Goal: Task Accomplishment & Management: Manage account settings

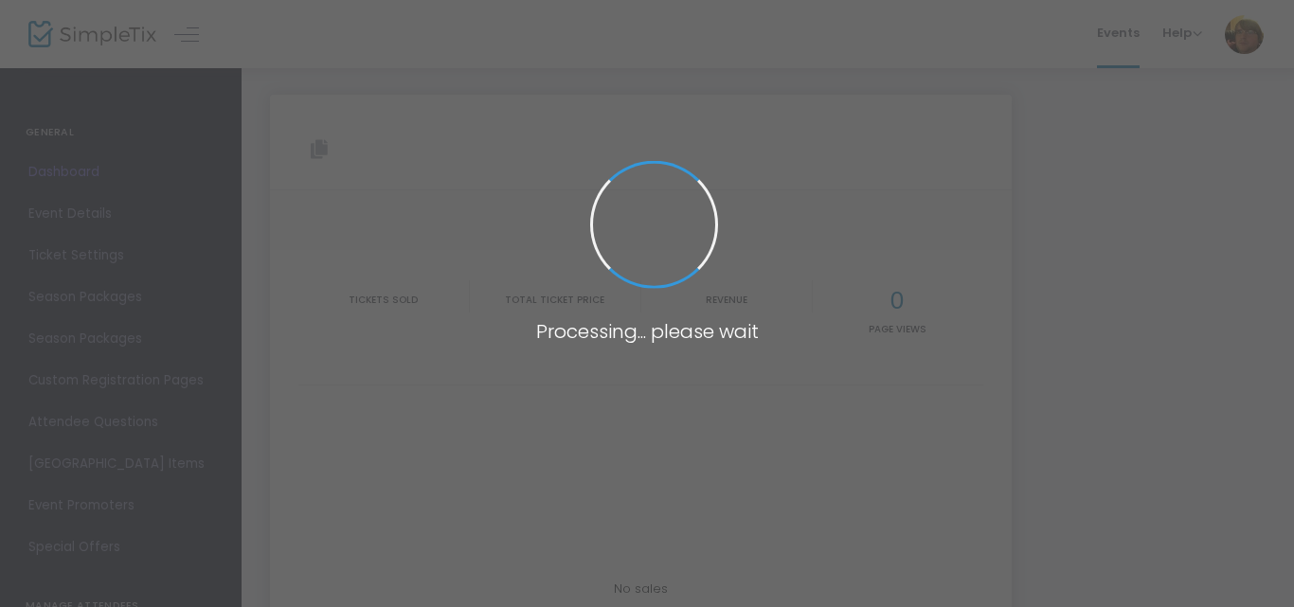
type input "[URL][DOMAIN_NAME]"
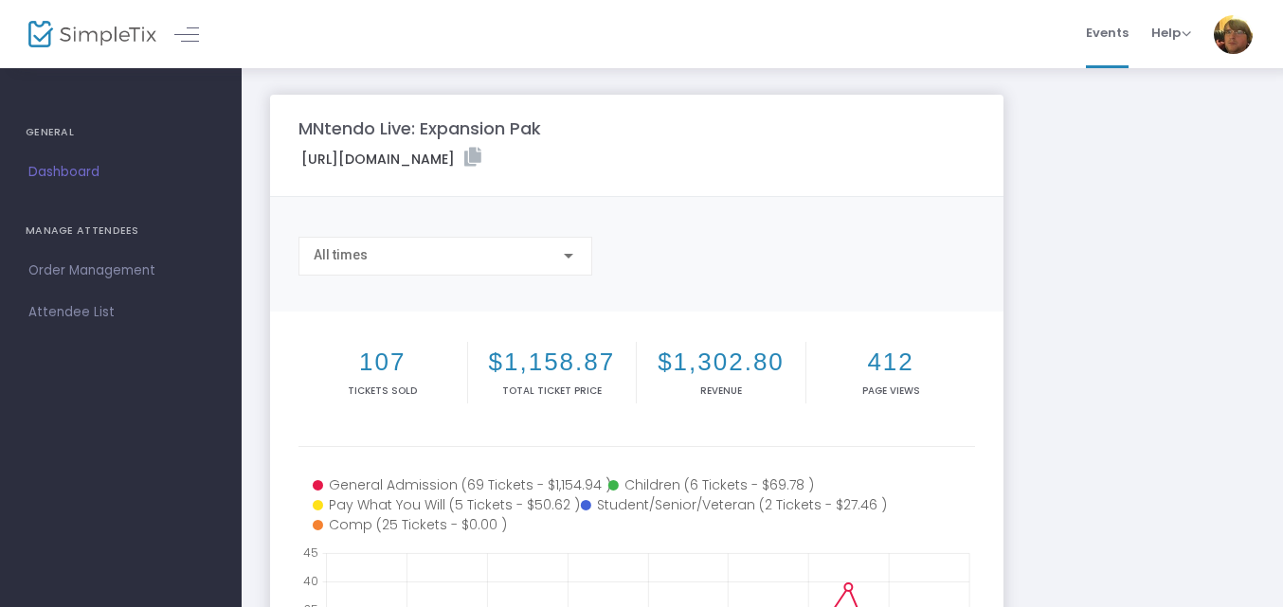
click at [1112, 287] on div "MNtendo Live: Expansion Pak https://www.simpletix.com/e/mntendo-live-expansion-…" at bounding box center [762, 566] width 1003 height 943
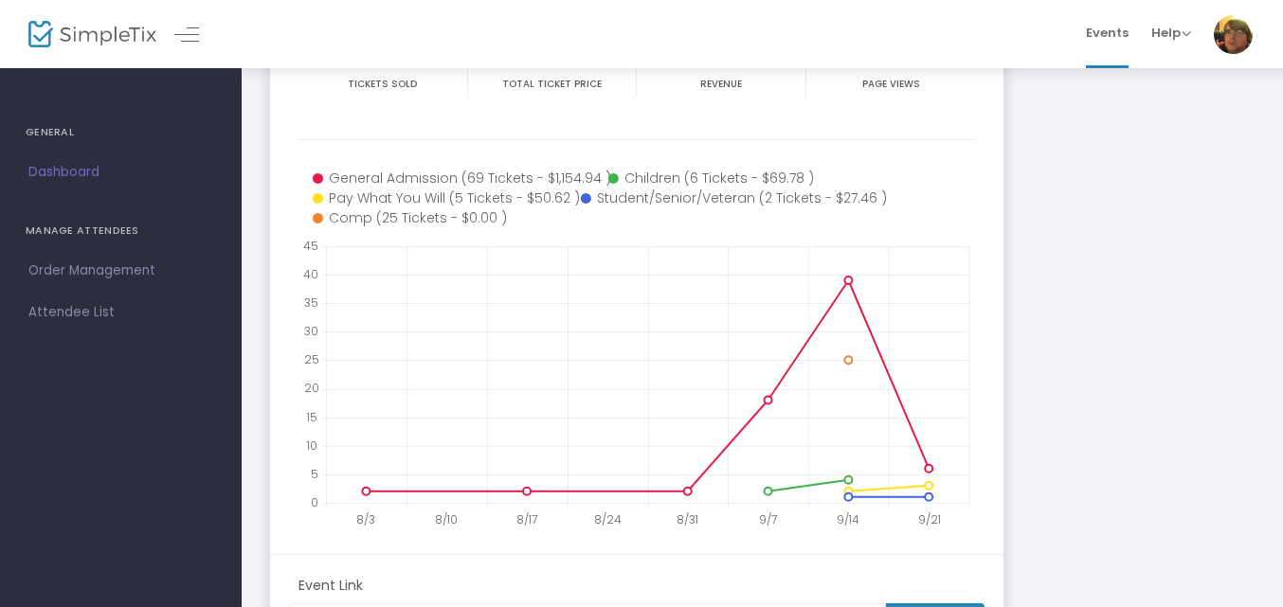
scroll to position [237, 0]
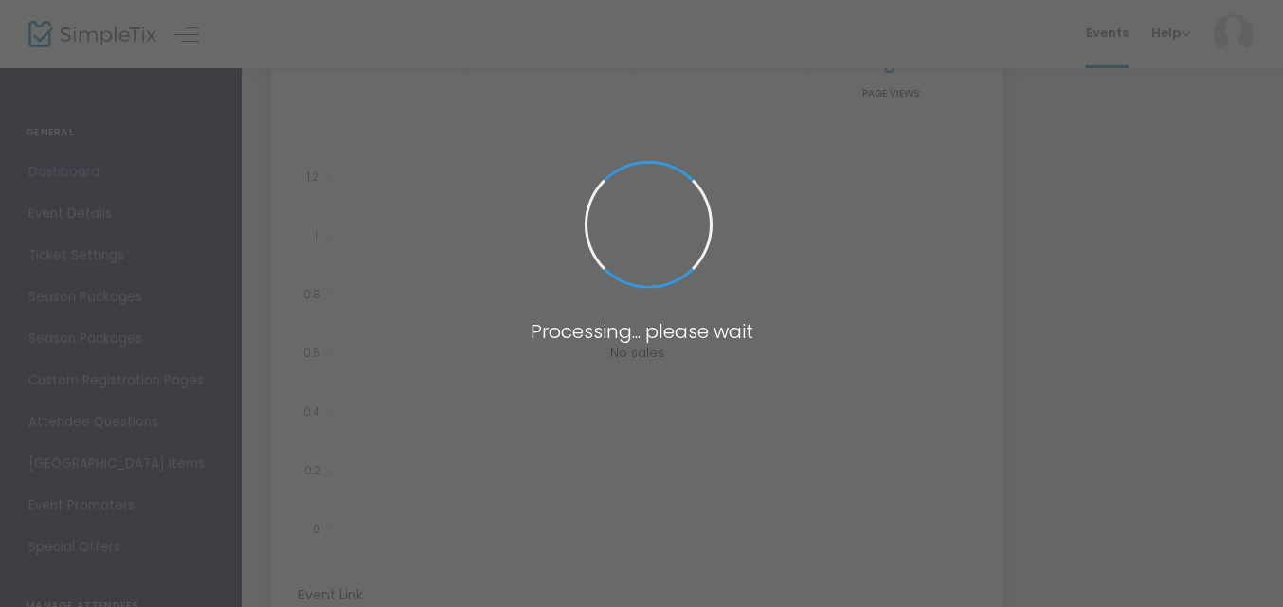
scroll to position [237, 0]
type input "[URL][DOMAIN_NAME]"
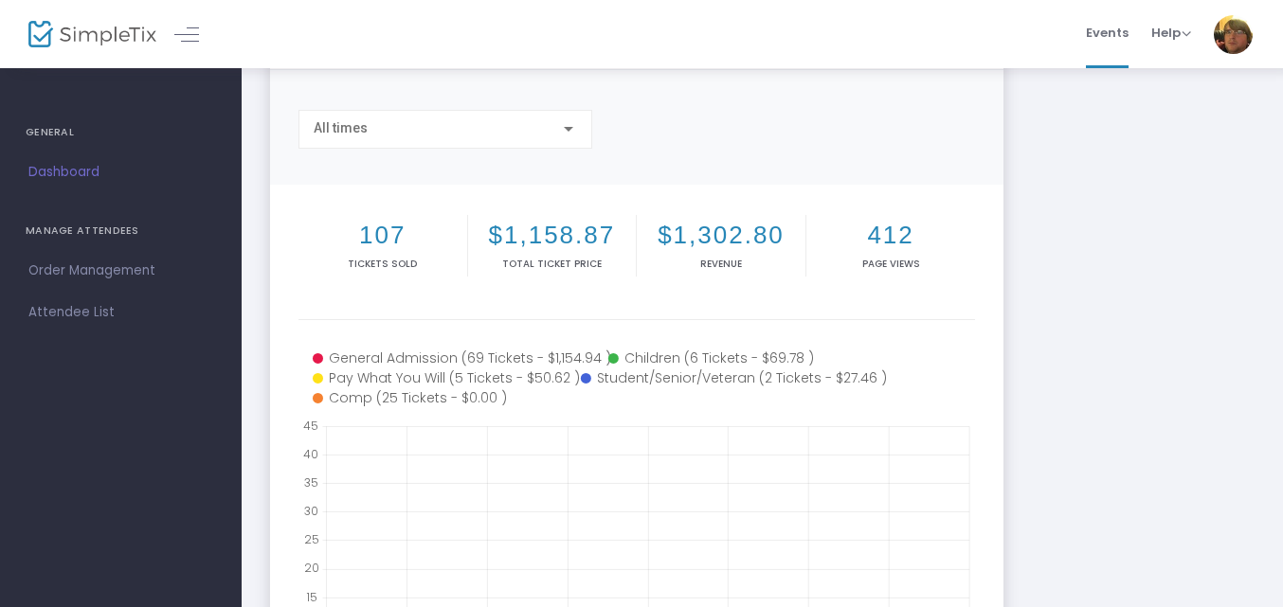
scroll to position [40, 0]
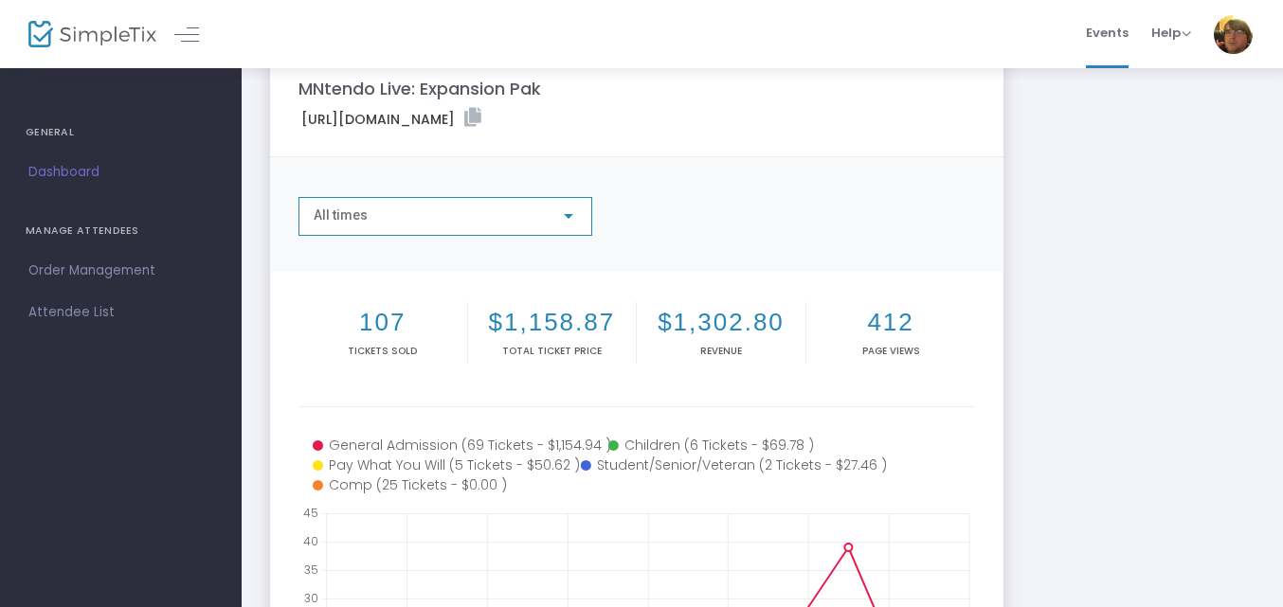
click at [436, 215] on div "All times" at bounding box center [437, 215] width 246 height 15
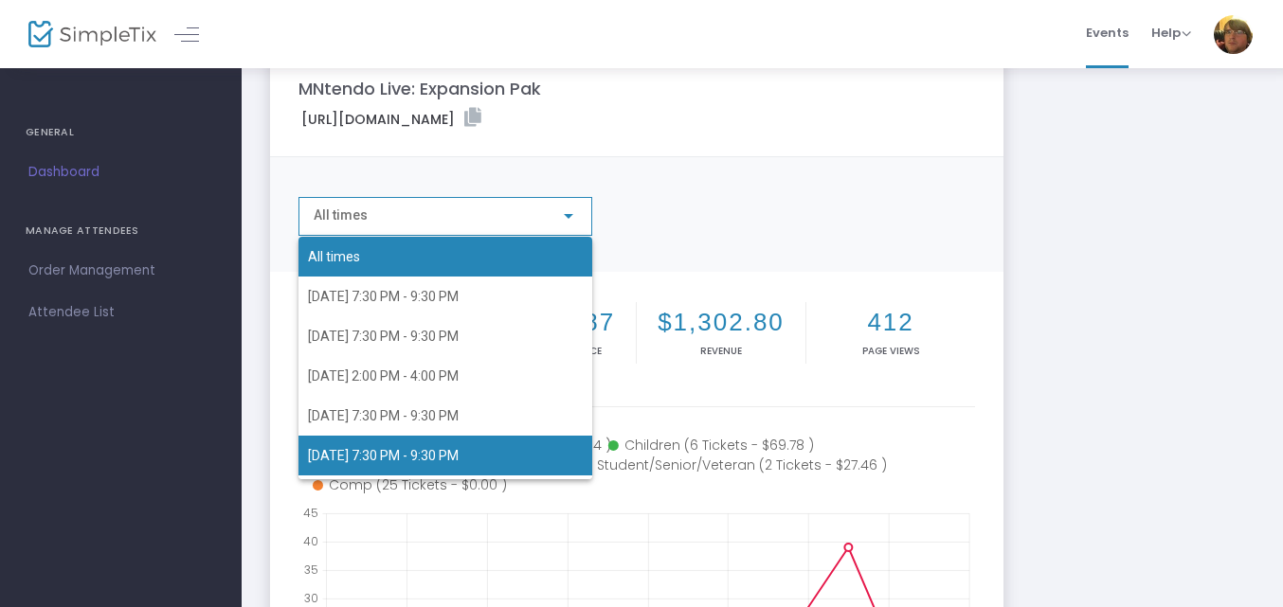
click at [479, 436] on span "[DATE] 7:30 PM - 9:30 PM" at bounding box center [445, 456] width 275 height 40
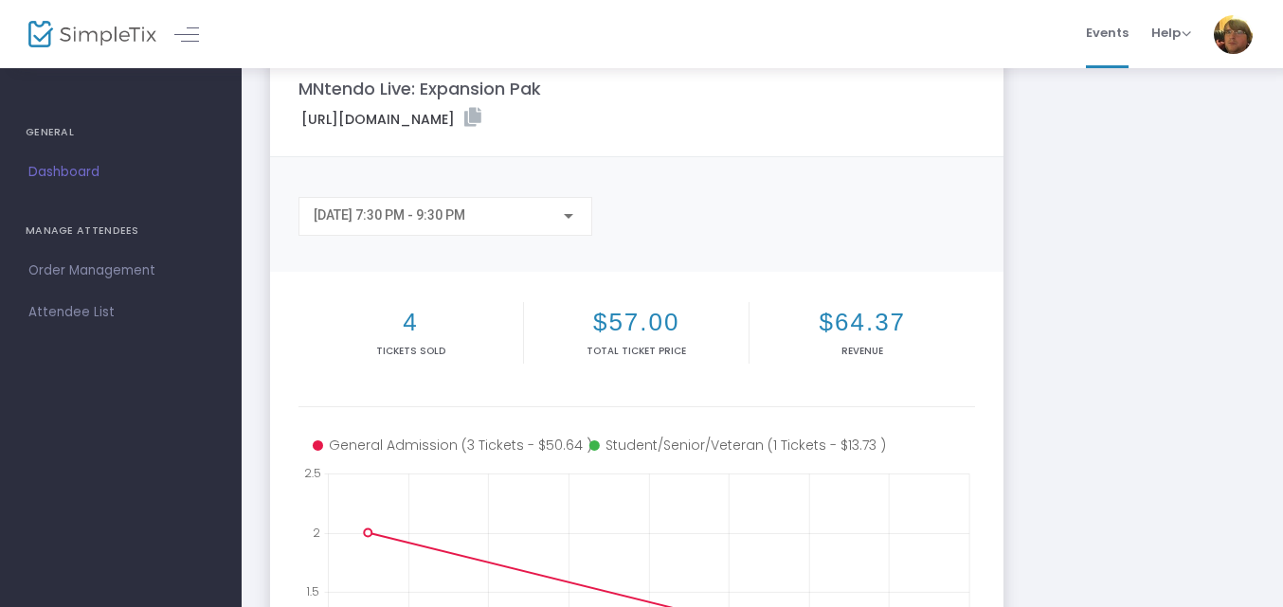
click at [497, 229] on div "[DATE] 7:30 PM - 9:30 PM" at bounding box center [445, 216] width 294 height 39
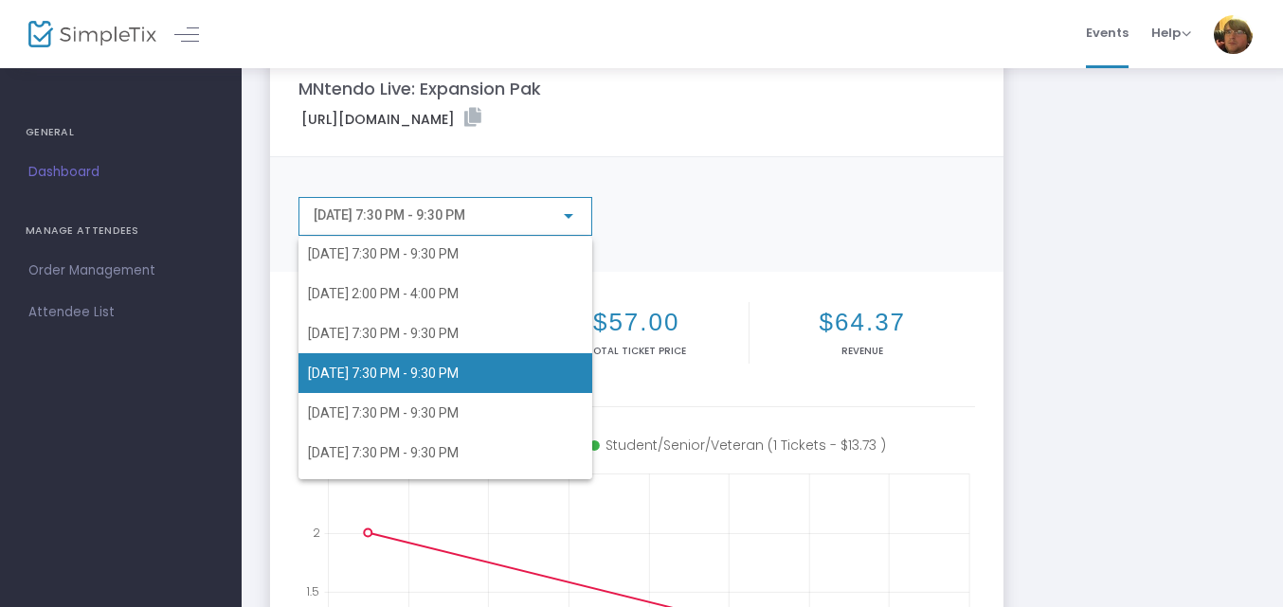
scroll to position [116, 0]
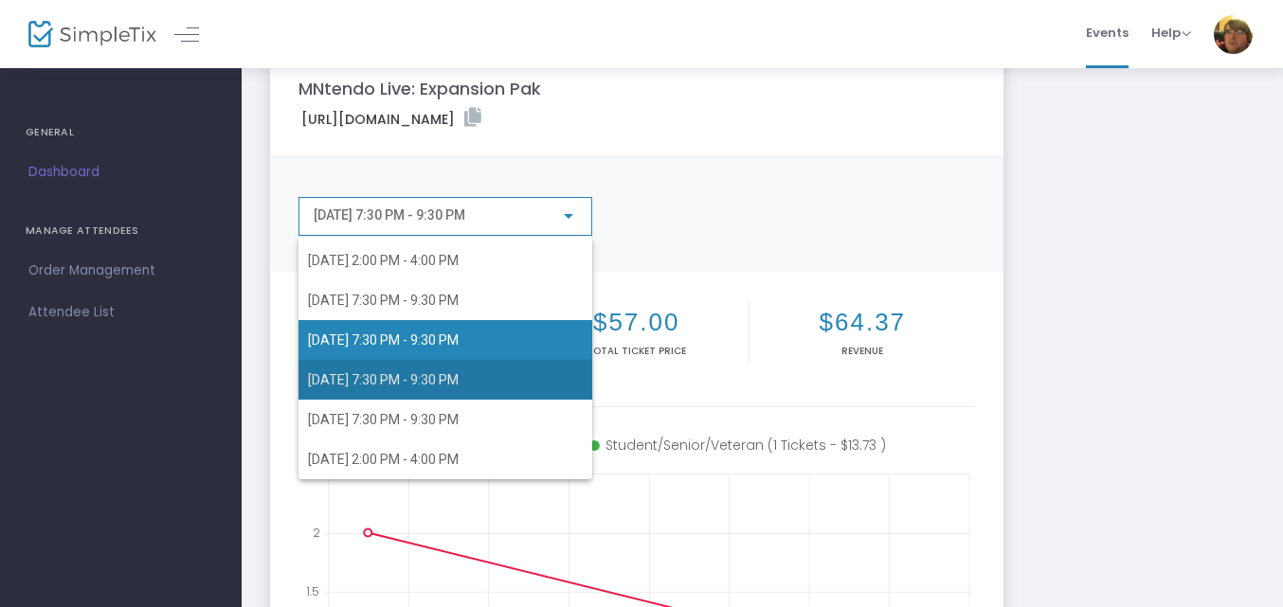
click at [484, 388] on span "[DATE] 7:30 PM - 9:30 PM" at bounding box center [445, 380] width 275 height 40
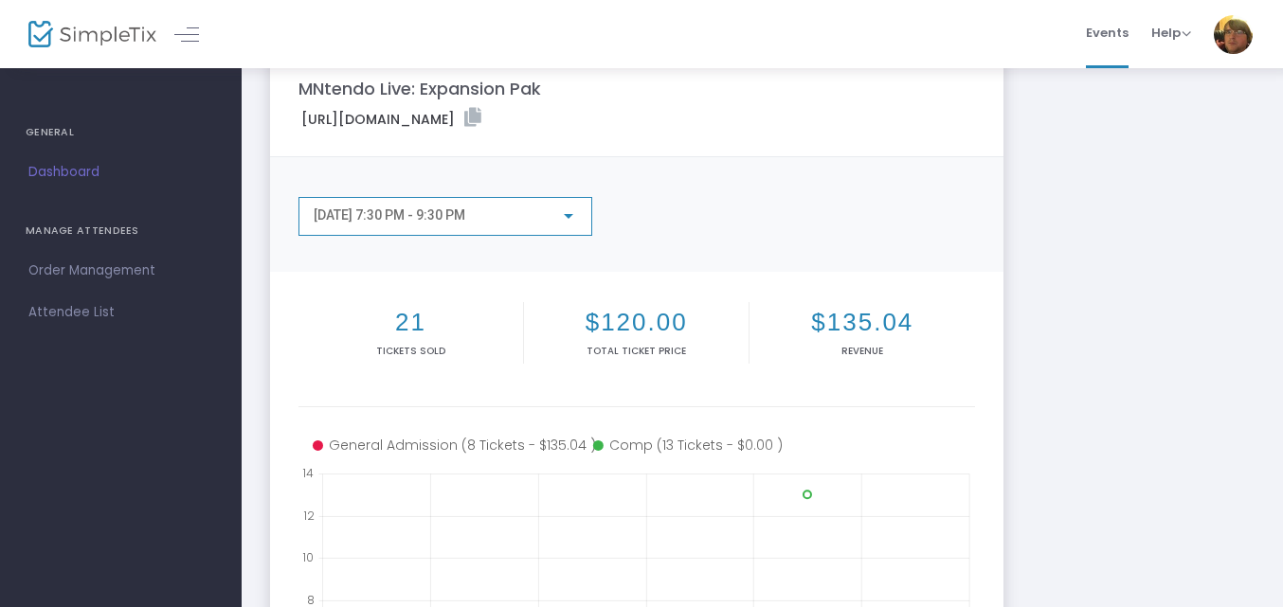
click at [560, 208] on div at bounding box center [568, 215] width 17 height 15
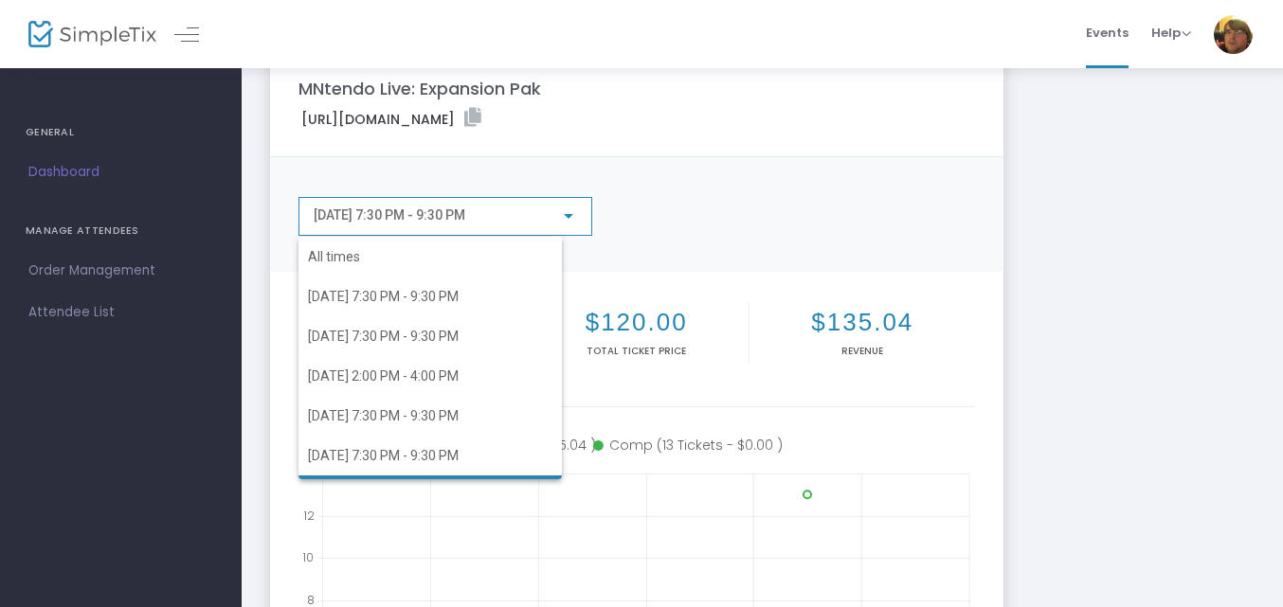
scroll to position [90, 0]
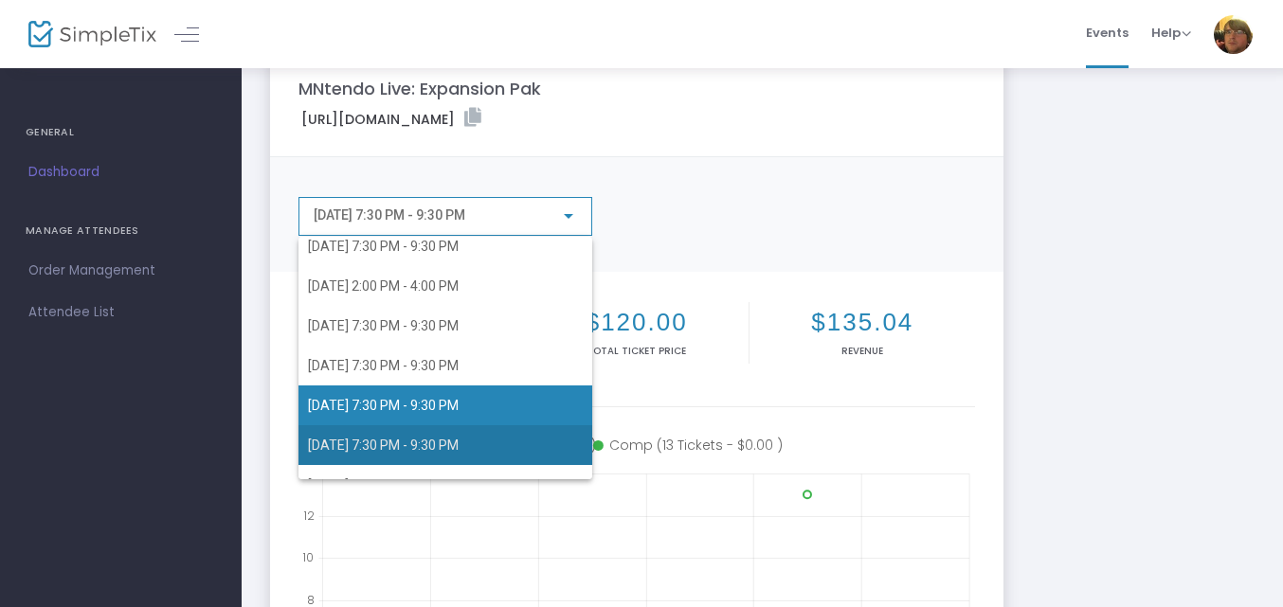
click at [459, 430] on span "9/27/2025 7:30 PM - 9:30 PM" at bounding box center [445, 445] width 275 height 40
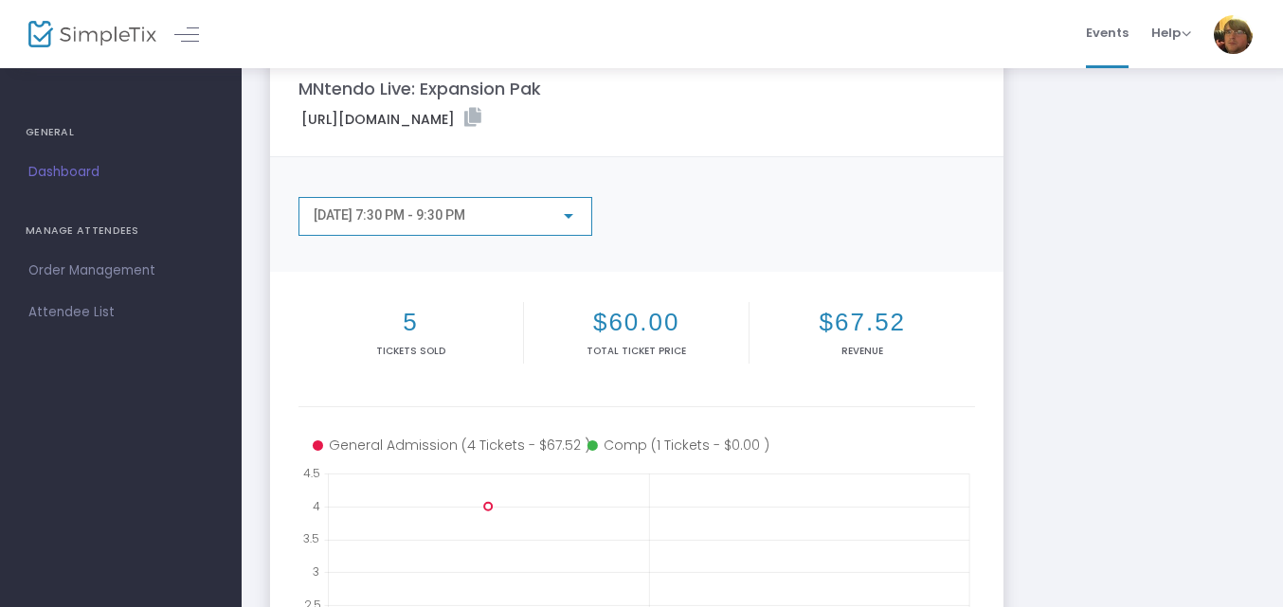
click at [531, 220] on div "9/27/2025 7:30 PM - 9:30 PM" at bounding box center [437, 215] width 246 height 15
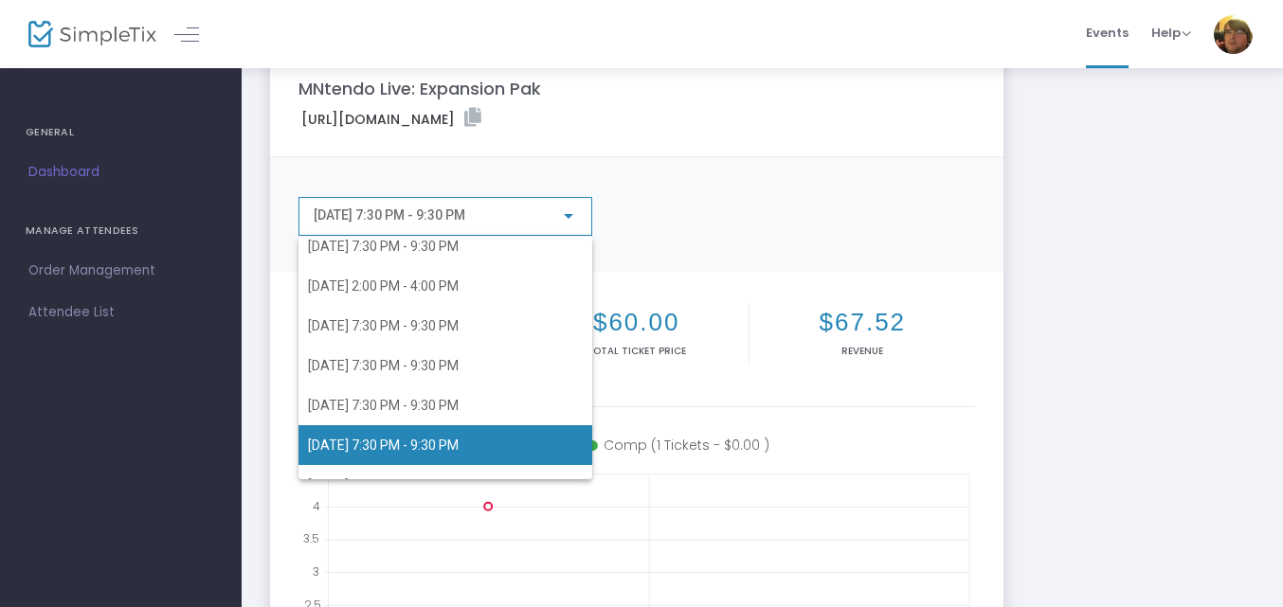
scroll to position [116, 0]
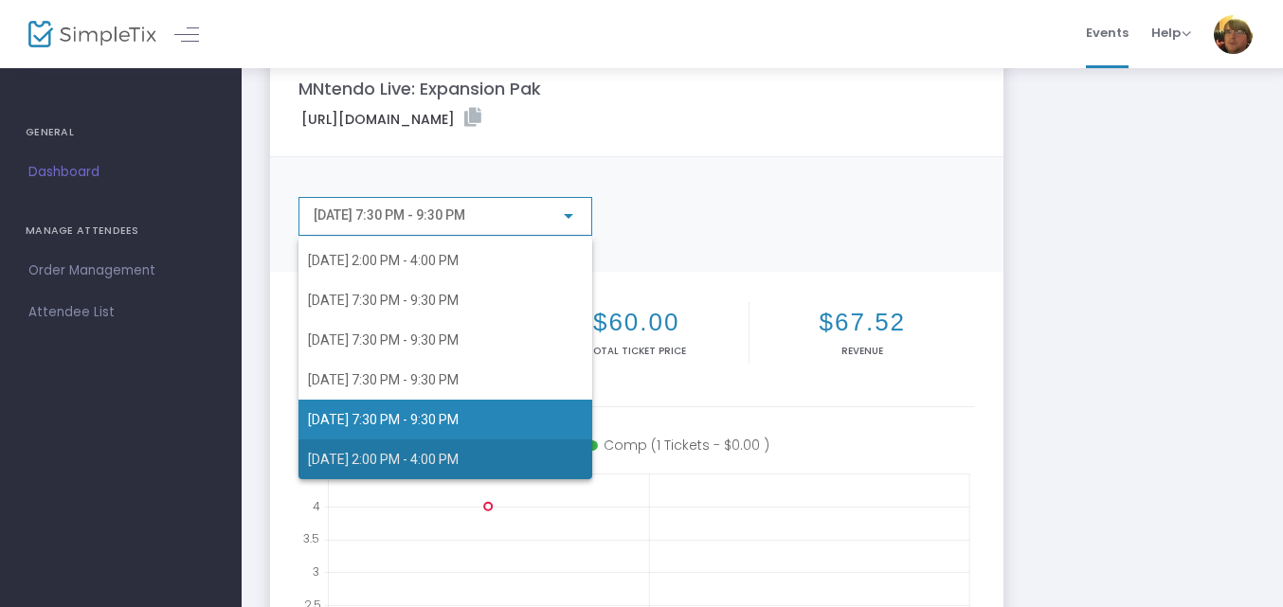
click at [459, 466] on span "9/28/2025 2:00 PM - 4:00 PM" at bounding box center [383, 459] width 151 height 15
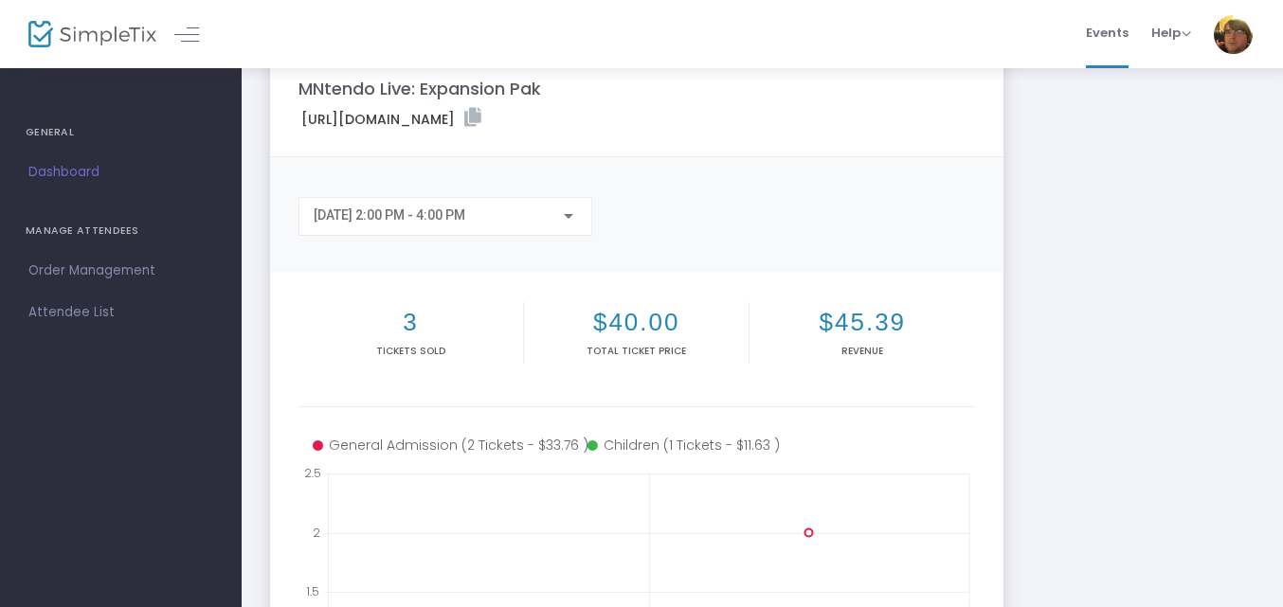
click at [64, 160] on span "Dashboard" at bounding box center [120, 172] width 185 height 25
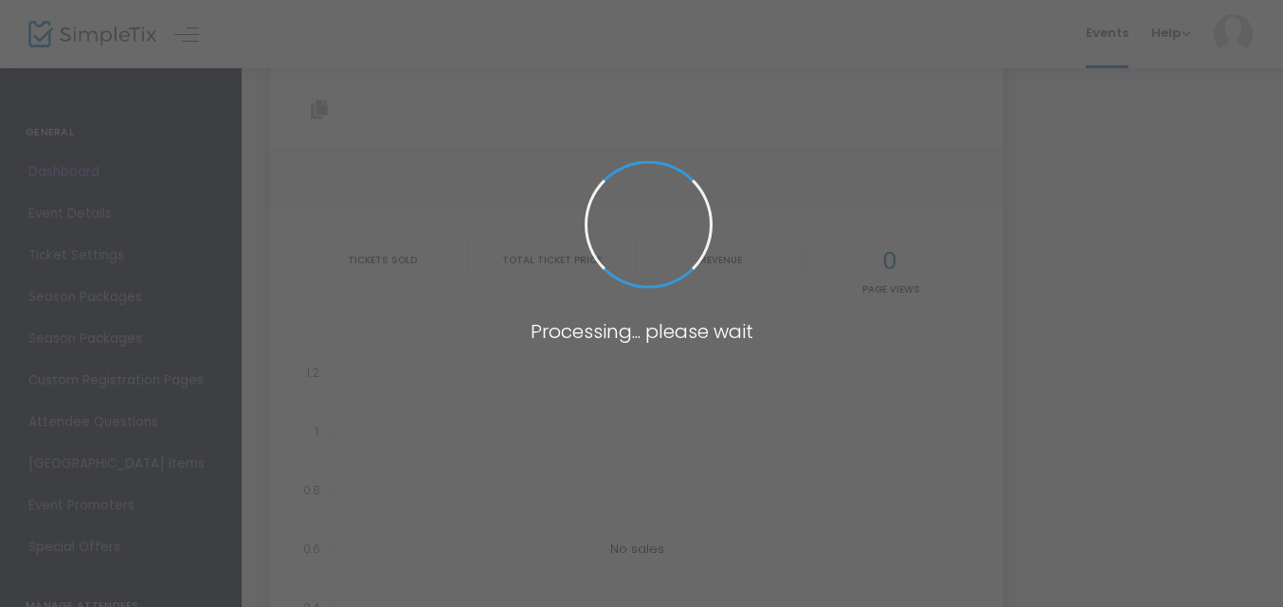
type input "[URL][DOMAIN_NAME]"
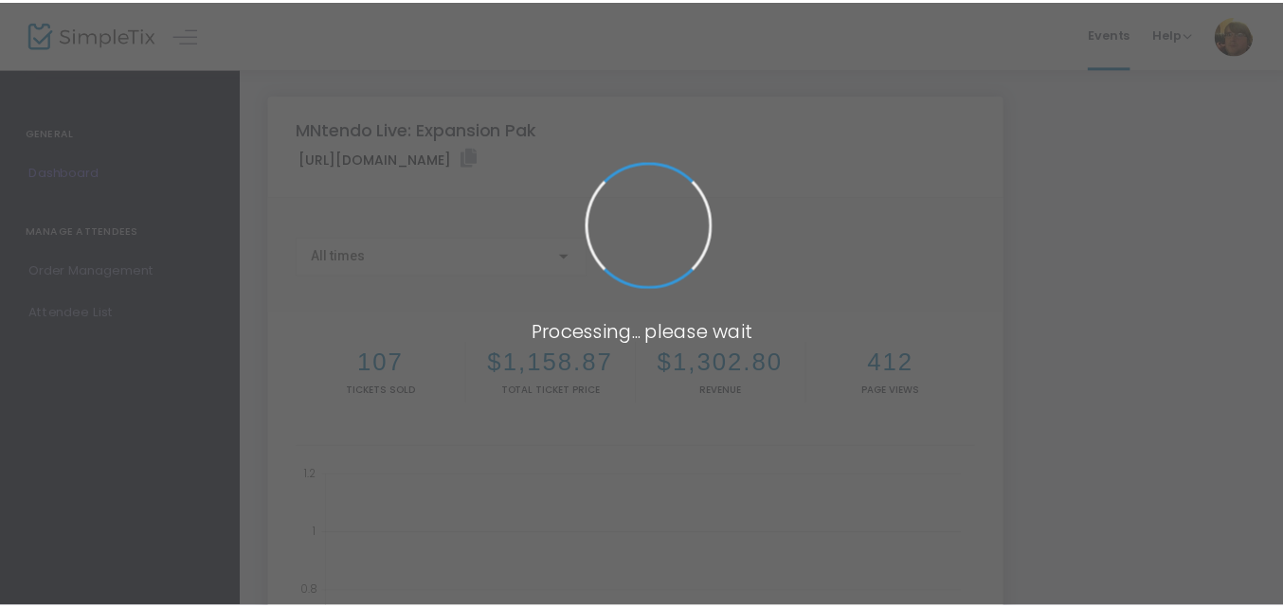
scroll to position [40, 0]
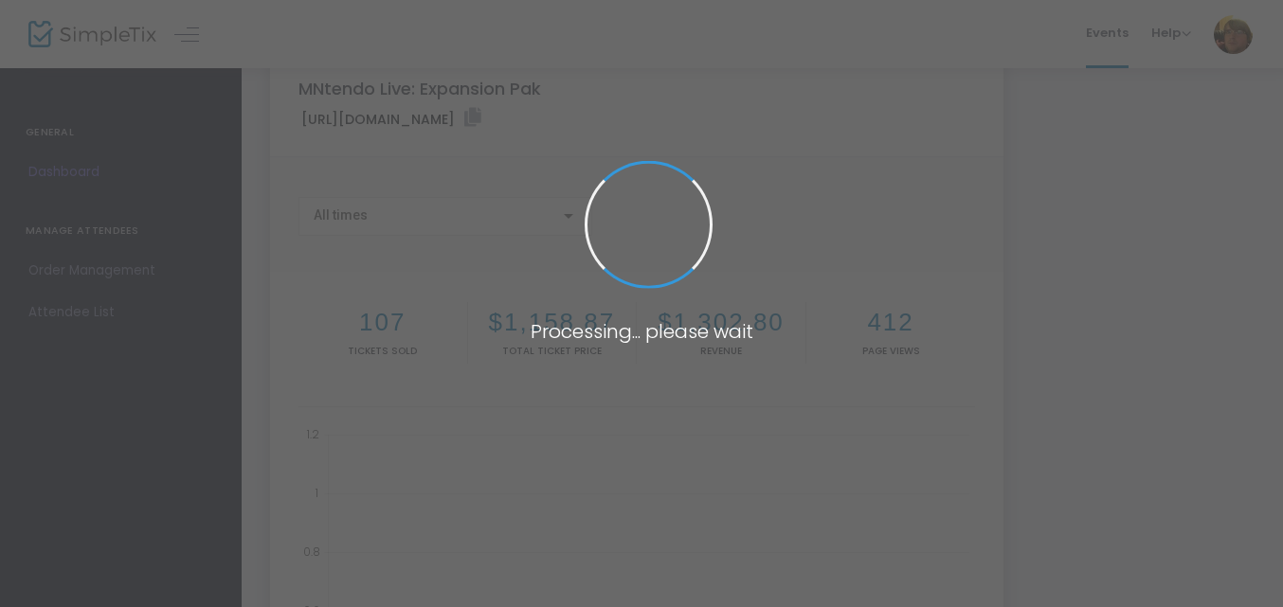
type input "[URL][DOMAIN_NAME]"
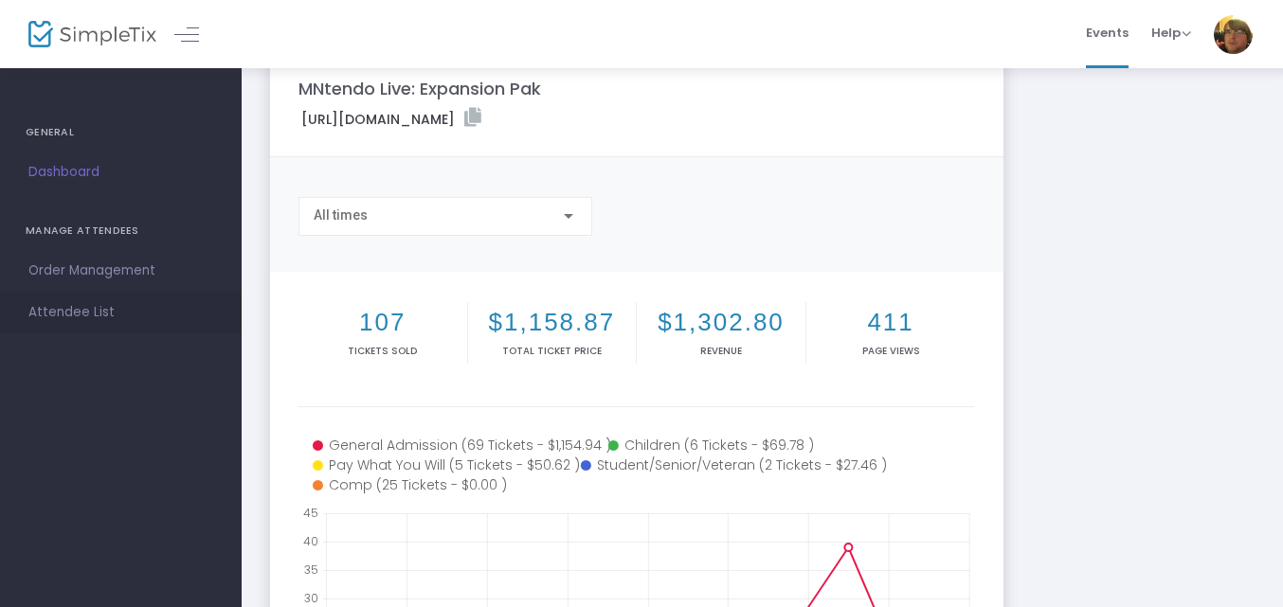
click at [90, 309] on span "Attendee List" at bounding box center [120, 312] width 185 height 25
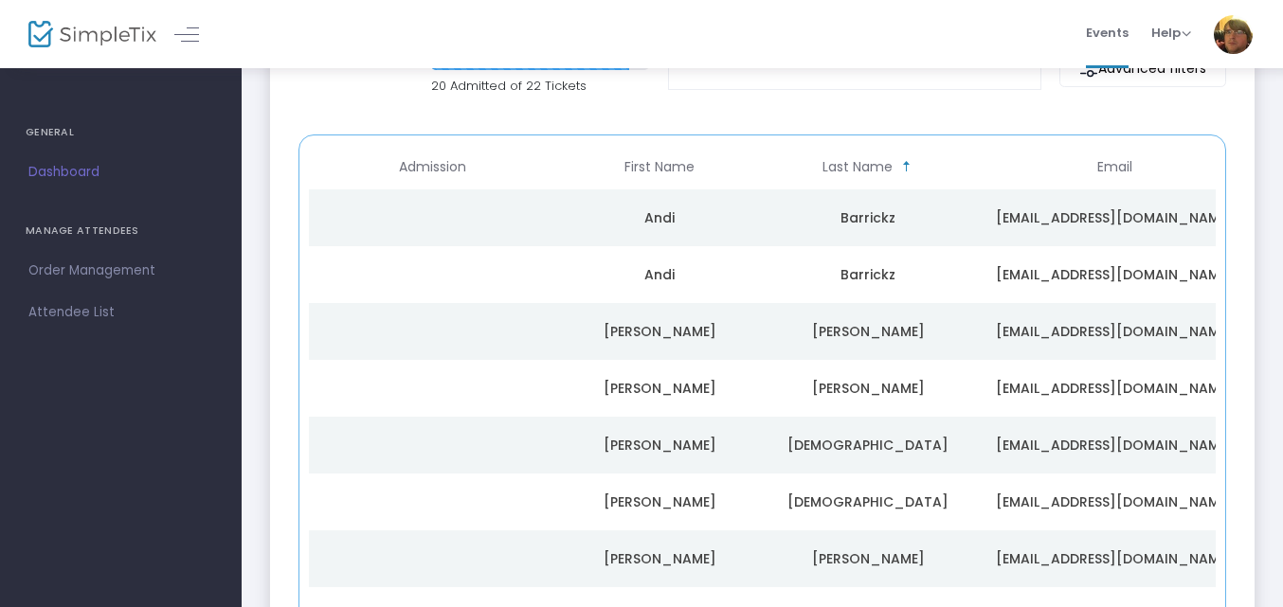
scroll to position [31, 0]
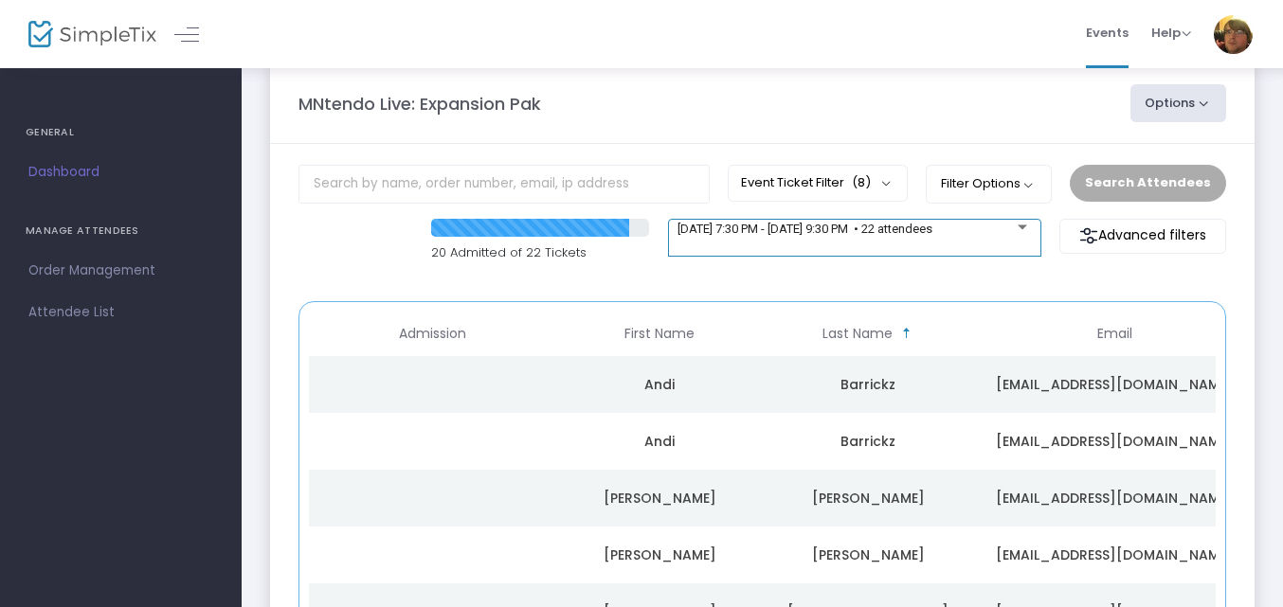
click at [1039, 229] on div "9/19/2025 @ 7:30 PM - 9/19/2025 @ 9:30 PM • 22 attendees" at bounding box center [854, 238] width 373 height 38
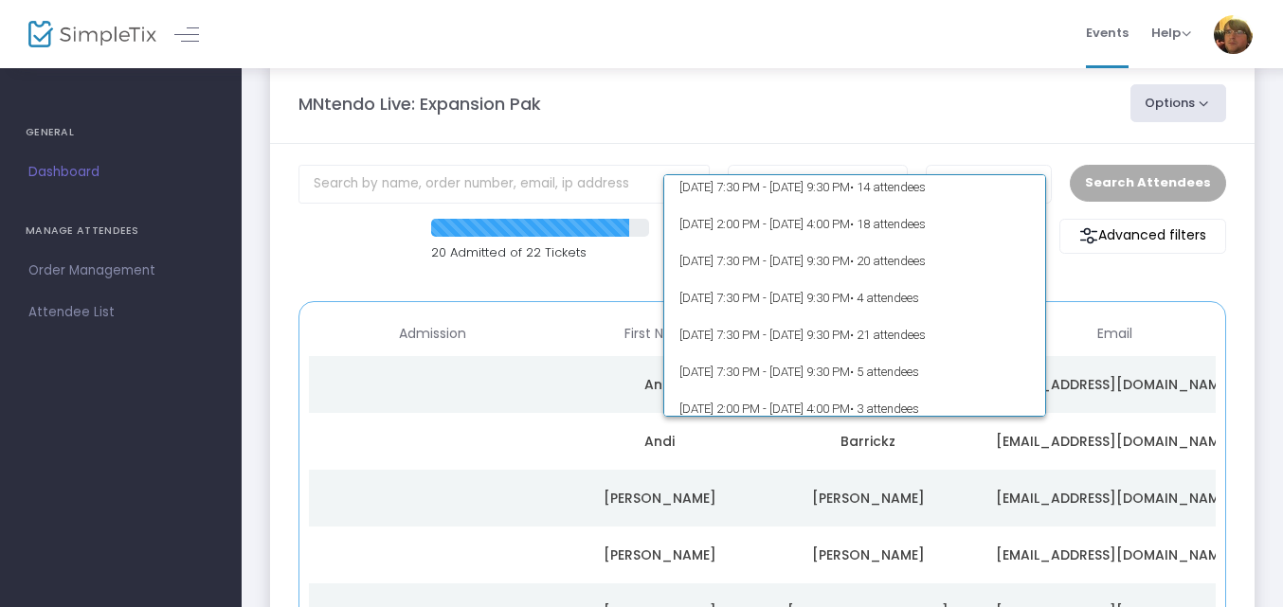
scroll to position [90, 0]
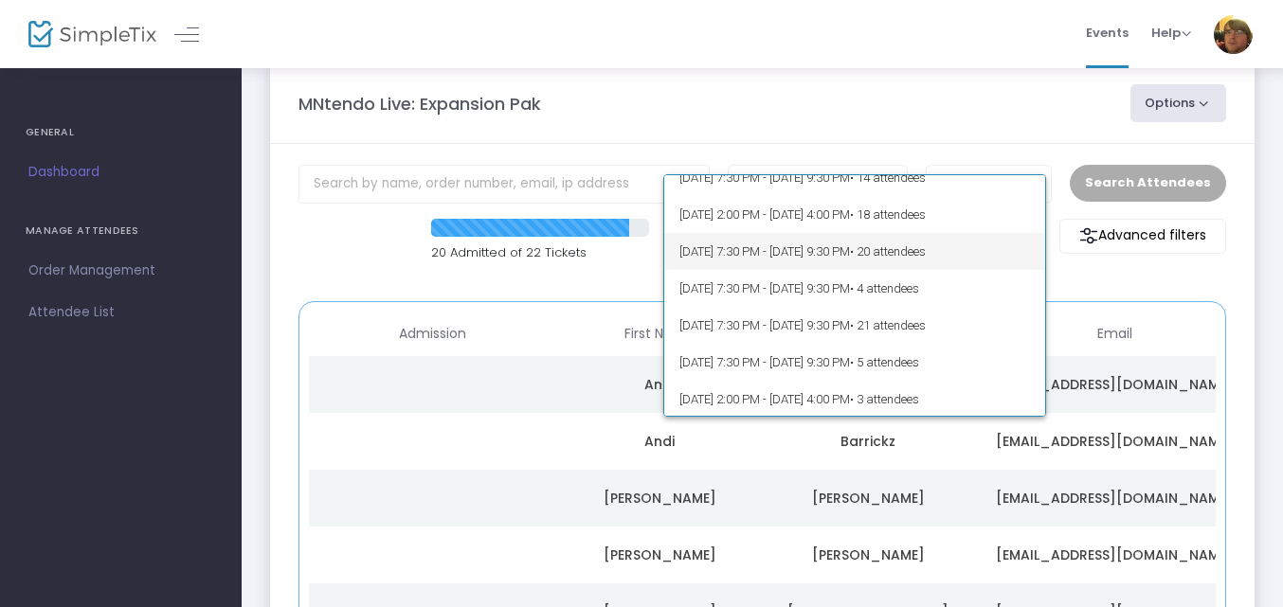
click at [955, 234] on span "9/22/2025 @ 7:30 PM - 9/22/2025 @ 9:30 PM • 20 attendees" at bounding box center [855, 251] width 352 height 37
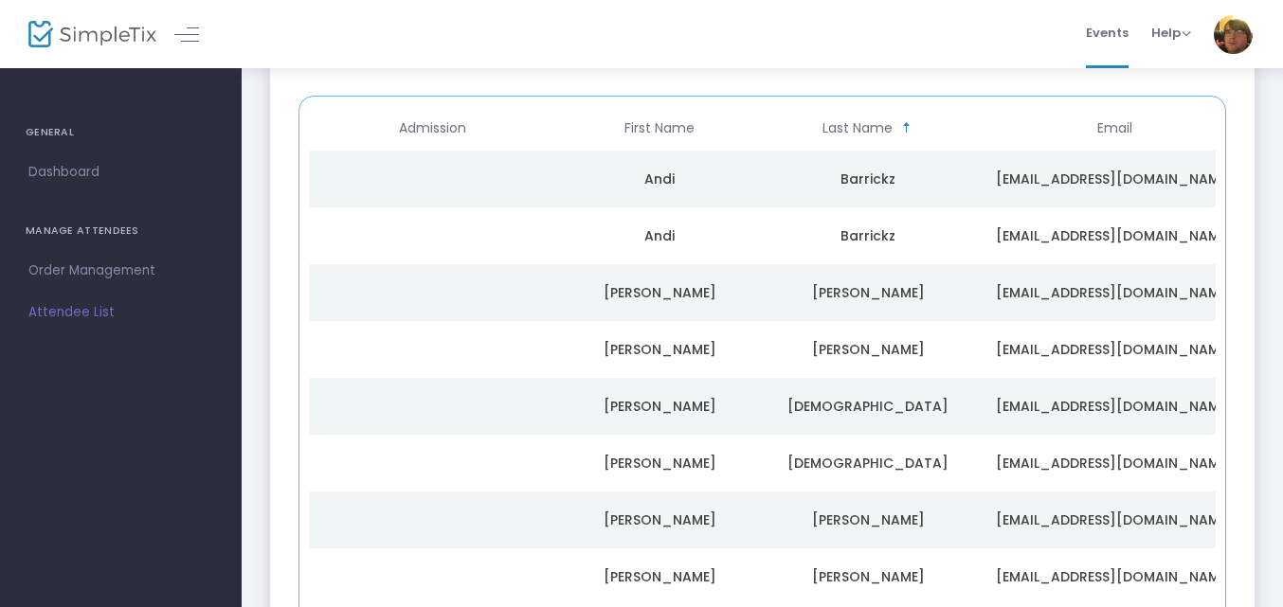
scroll to position [57, 0]
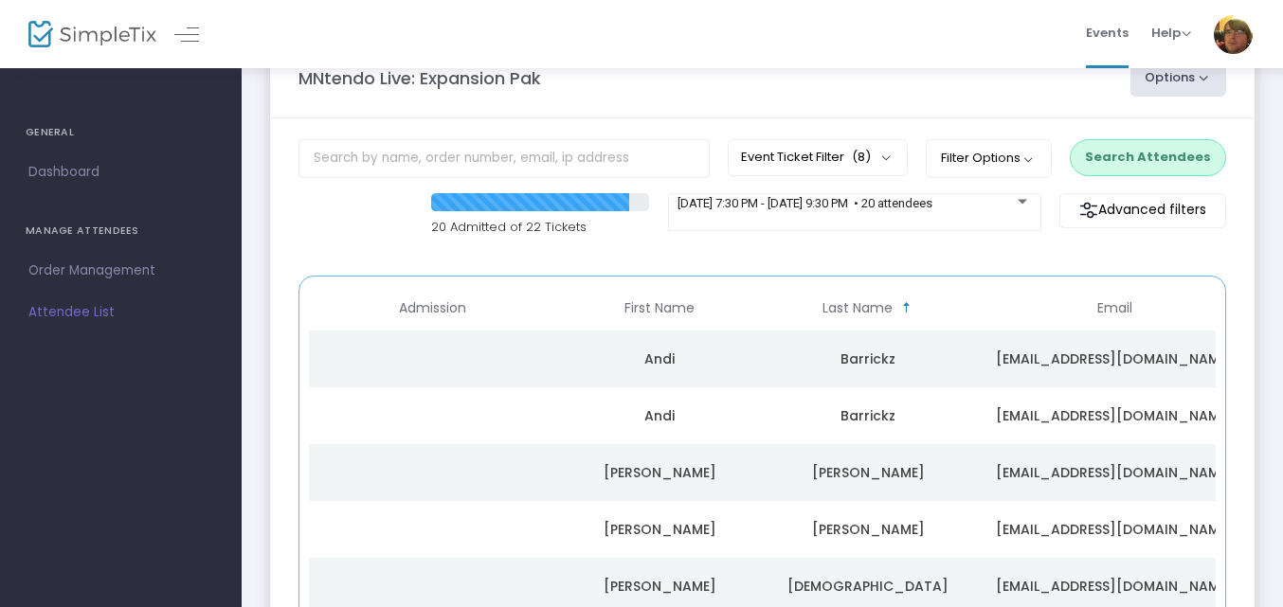
click at [1179, 159] on button "Search Attendees" at bounding box center [1148, 157] width 156 height 36
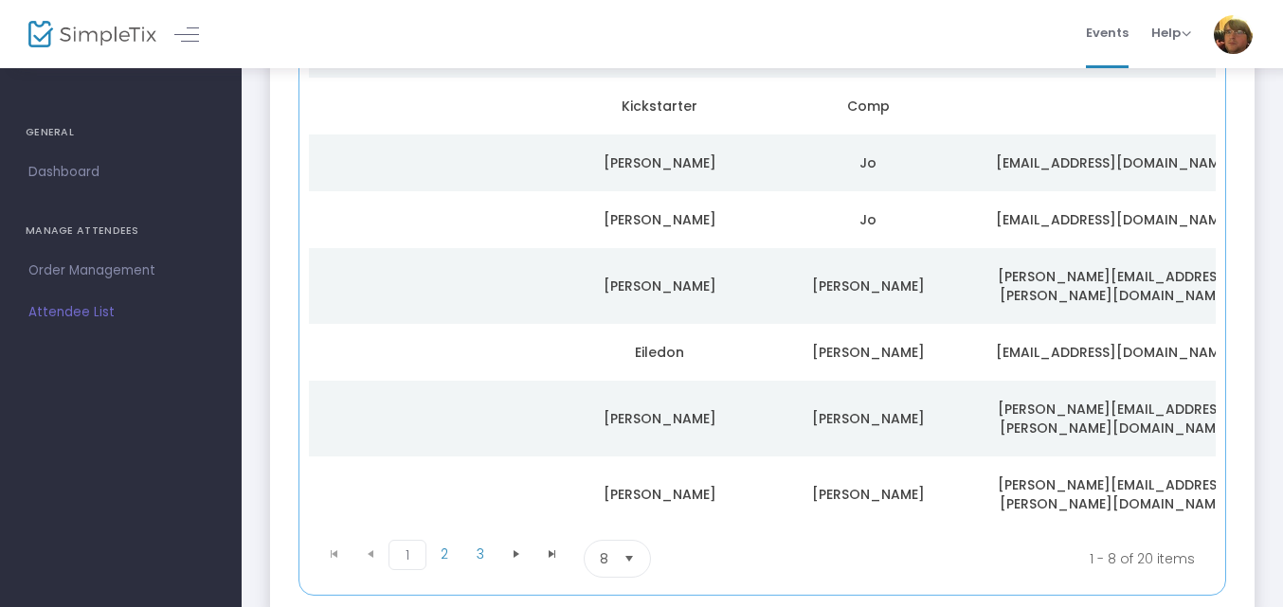
scroll to position [377, 0]
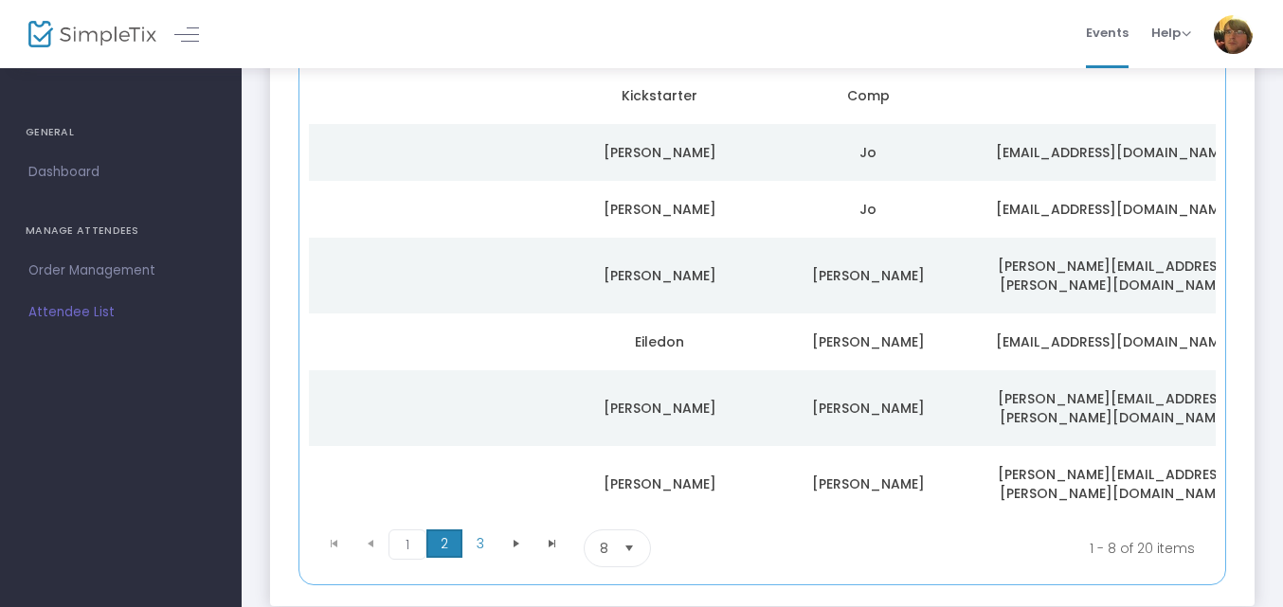
click at [443, 530] on span "2" at bounding box center [444, 544] width 36 height 28
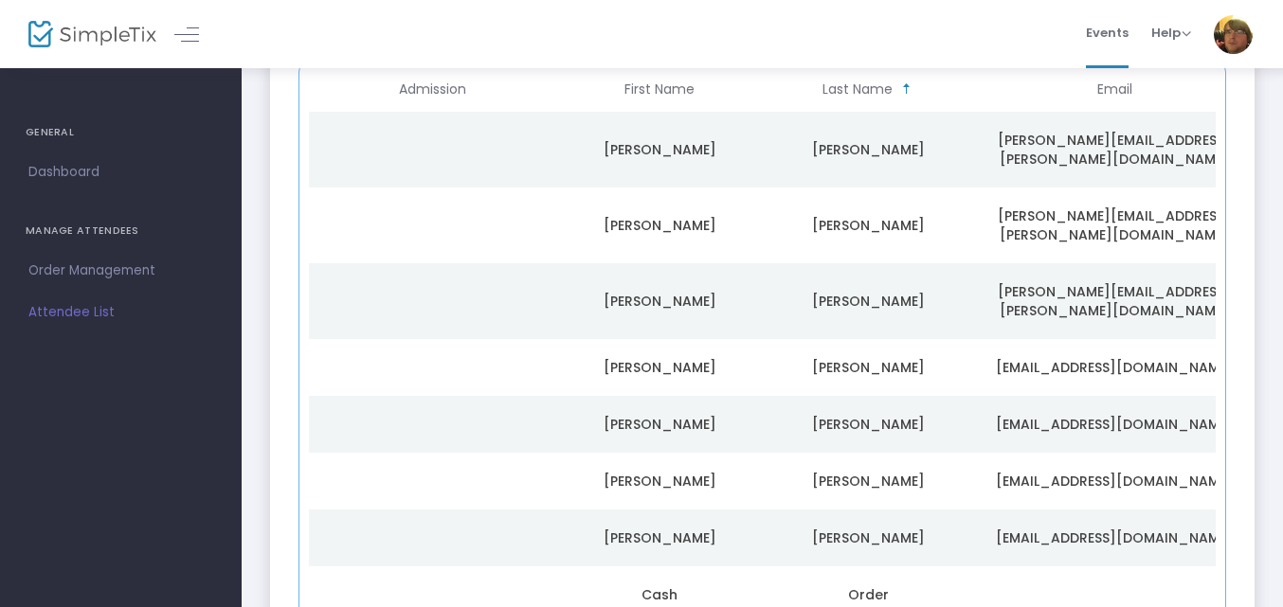
scroll to position [323, 0]
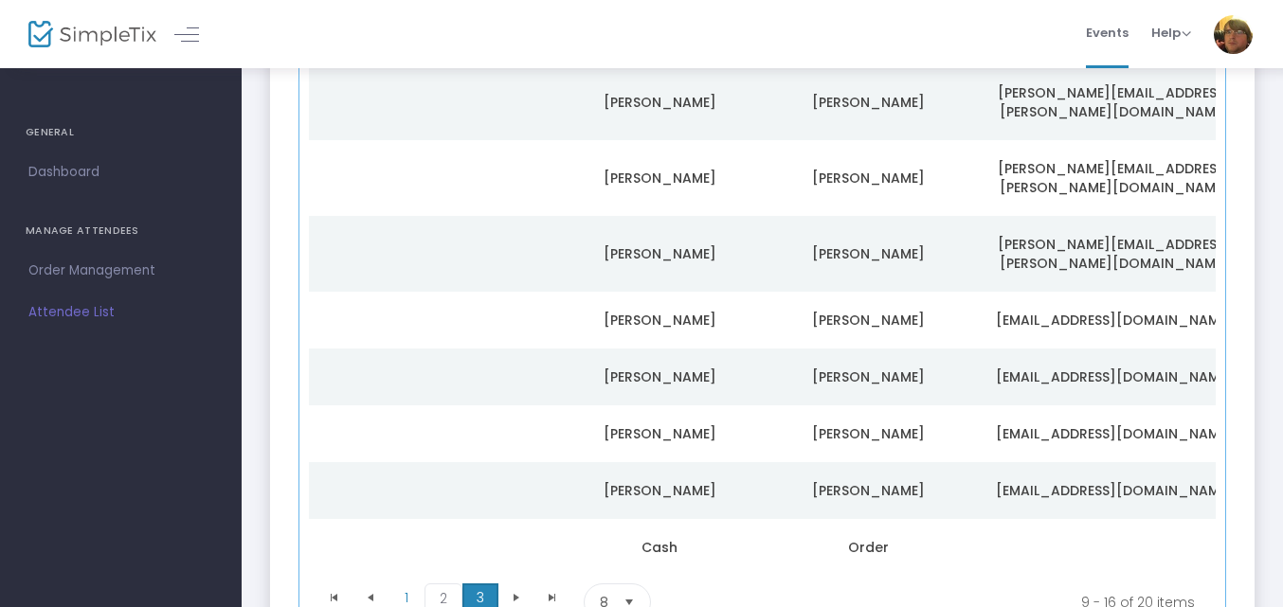
click at [492, 584] on span "3" at bounding box center [480, 598] width 36 height 28
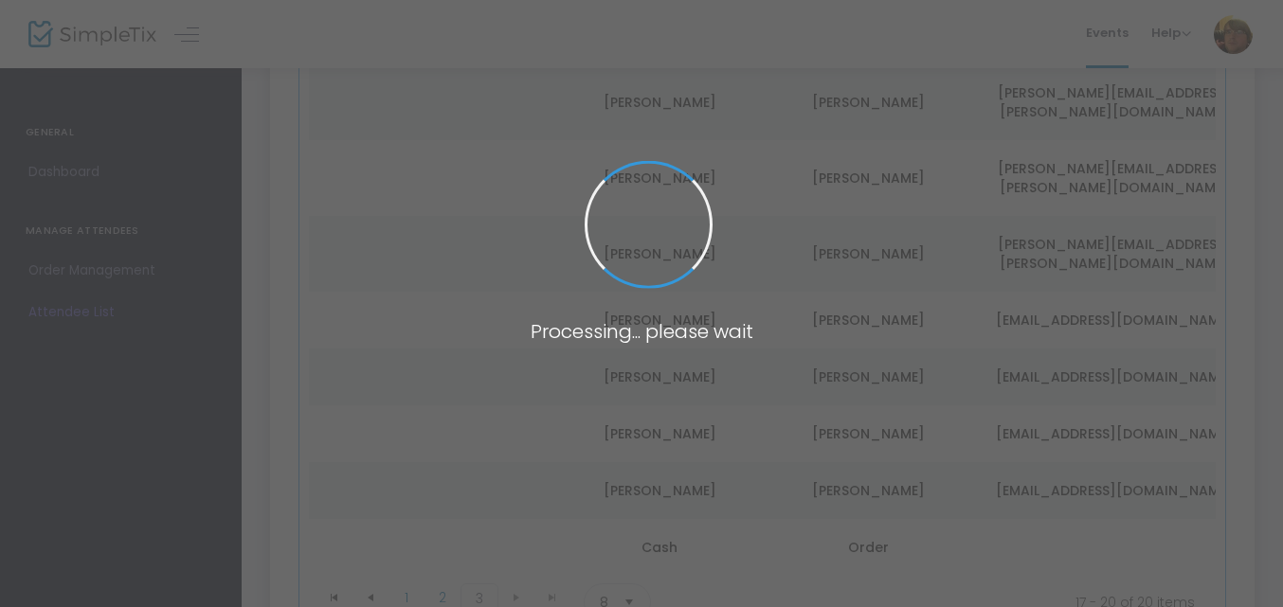
scroll to position [222, 0]
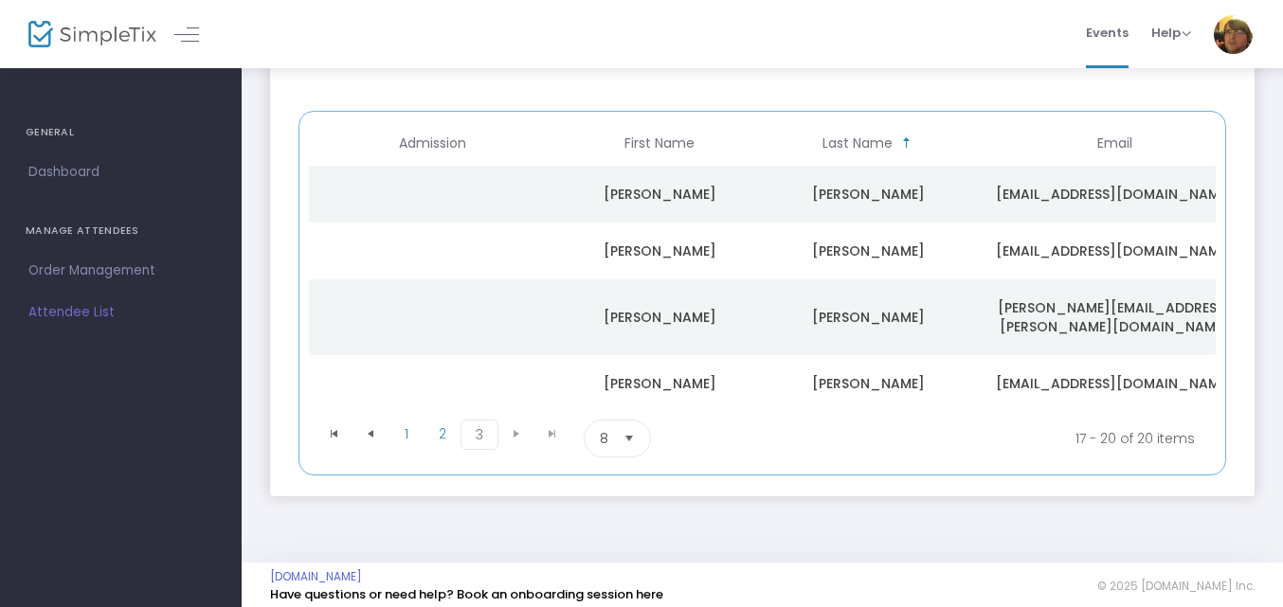
click at [401, 441] on li "1" at bounding box center [407, 439] width 36 height 38
click at [407, 434] on span "1" at bounding box center [407, 434] width 36 height 28
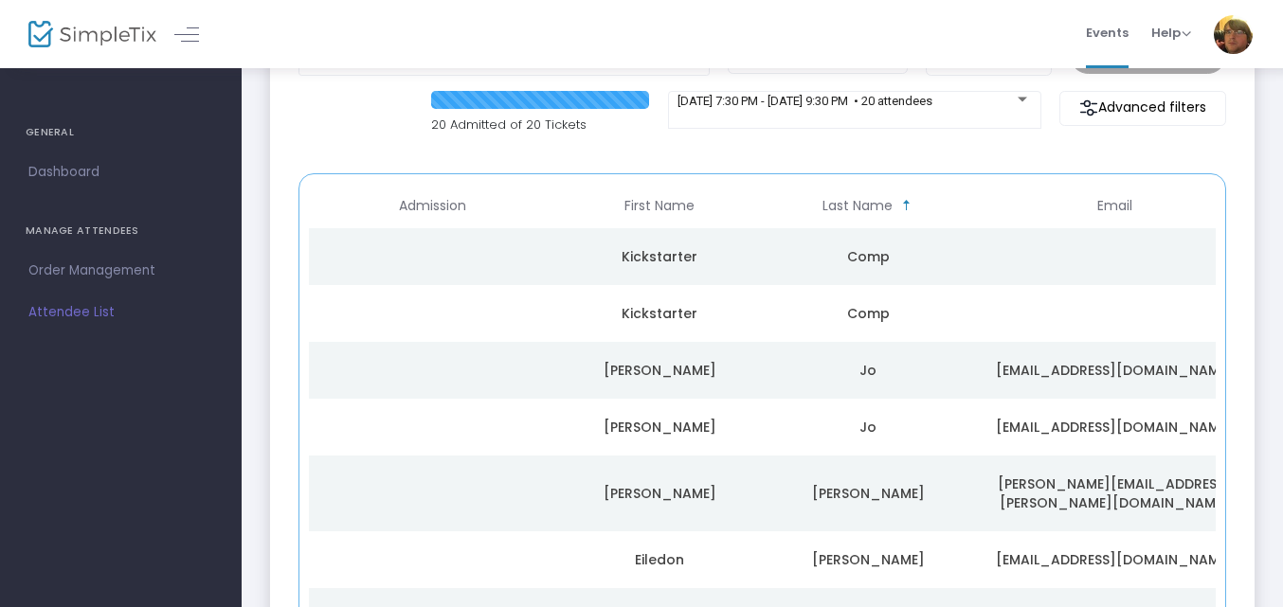
scroll to position [60, 0]
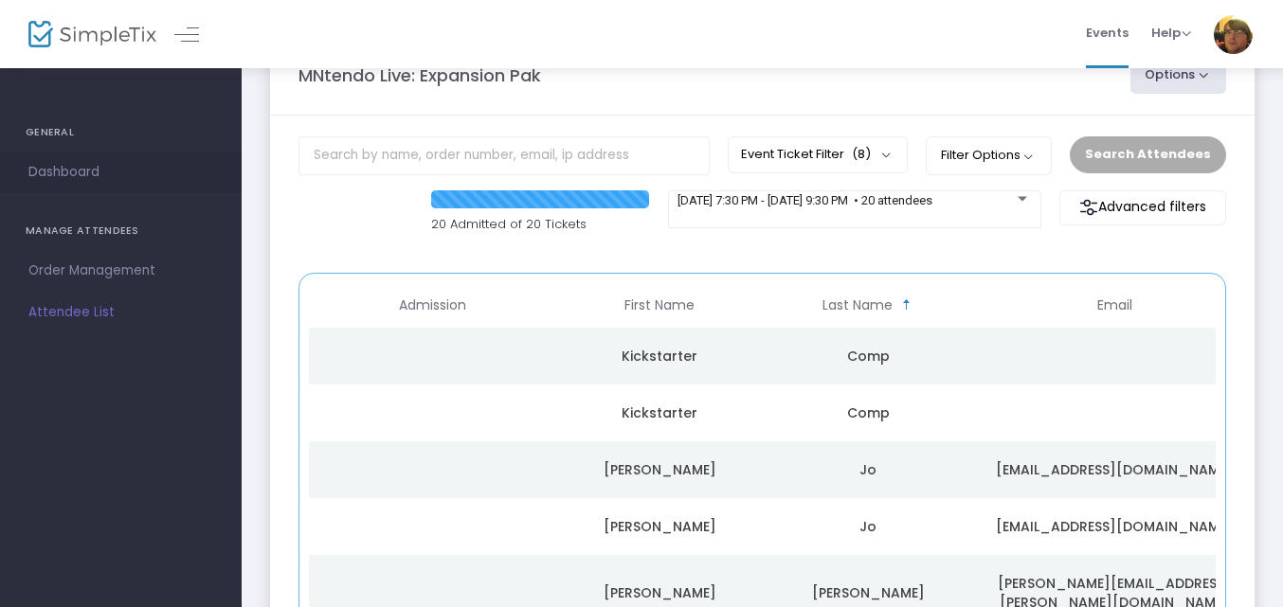
click at [49, 160] on span "Dashboard" at bounding box center [120, 172] width 185 height 25
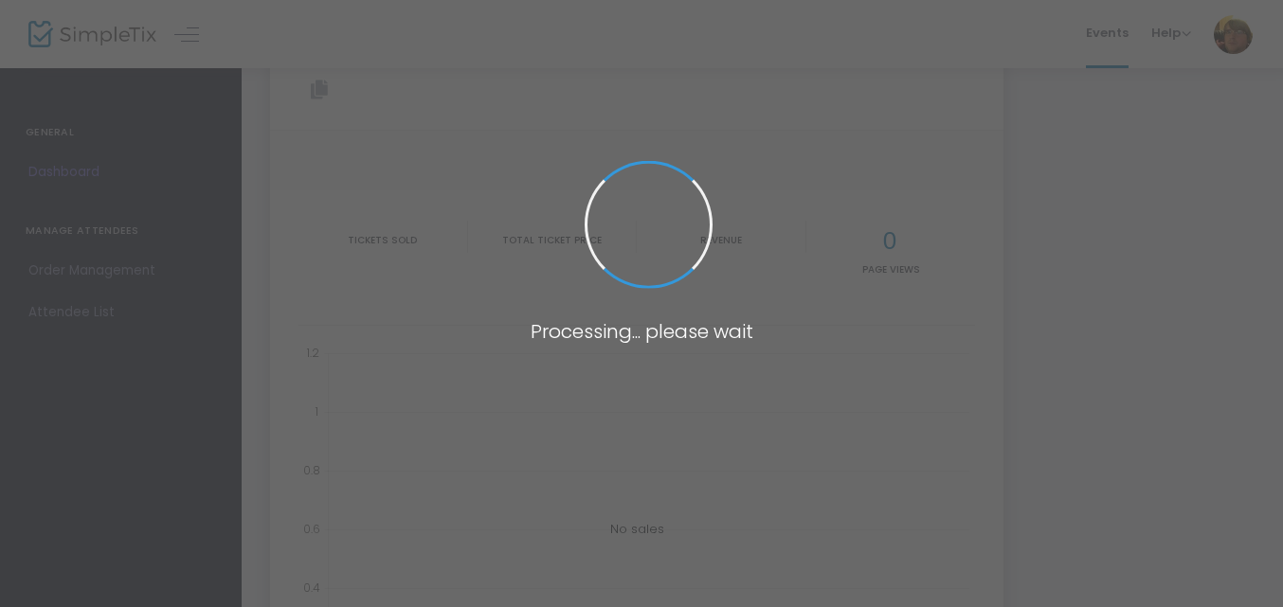
type input "https://www.simpletix.com/e/mntendo-live-expansion-pak-tickets-226274"
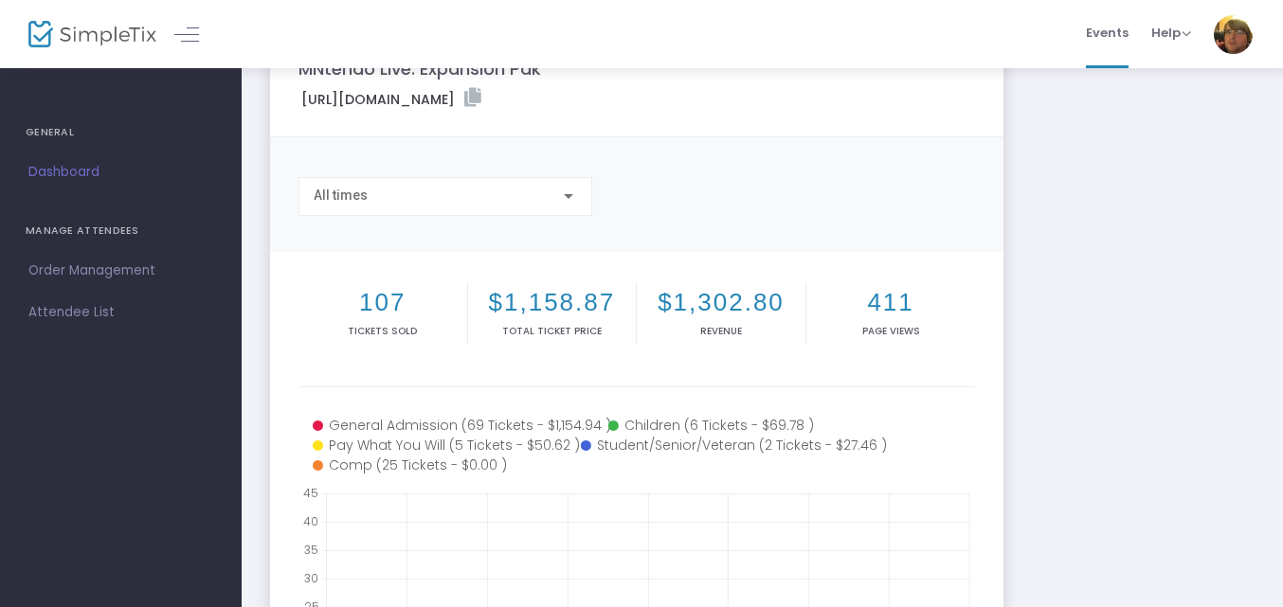
scroll to position [311, 0]
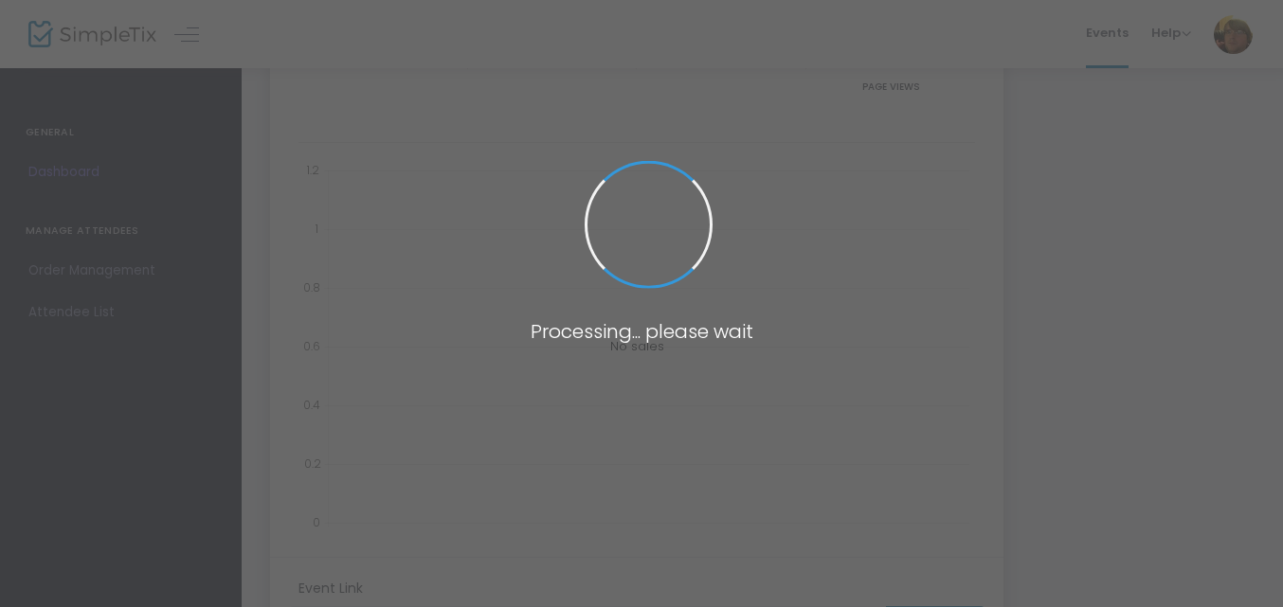
type input "[URL][DOMAIN_NAME]"
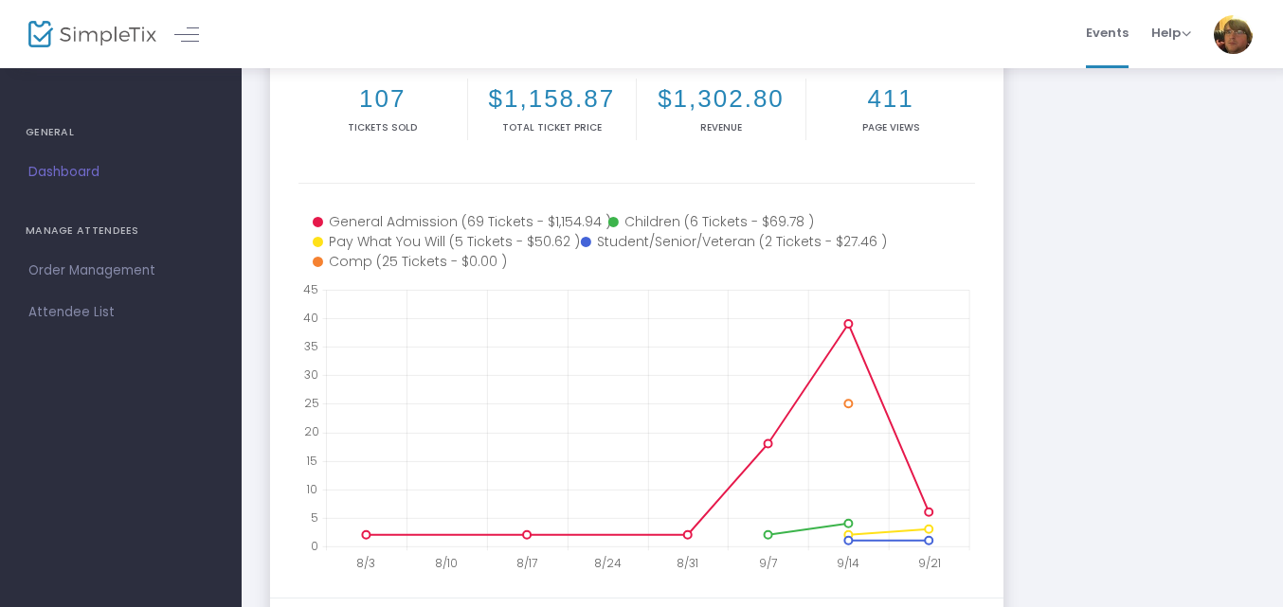
scroll to position [271, 0]
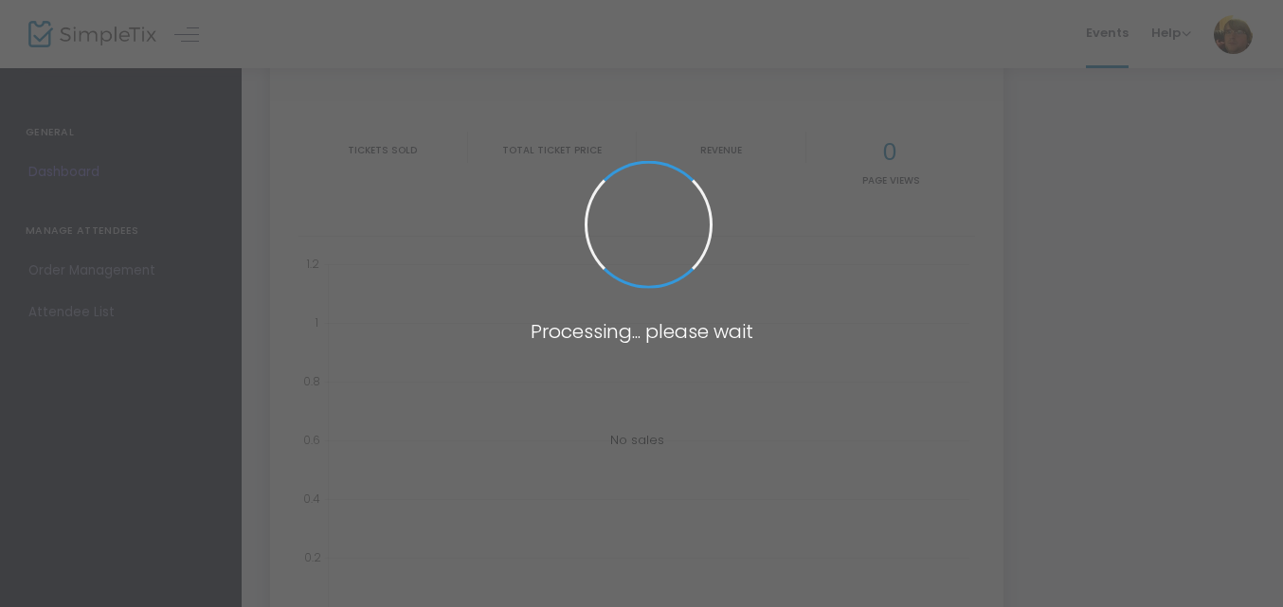
type input "https://www.simpletix.com/e/mntendo-live-expansion-pak-tickets-226274"
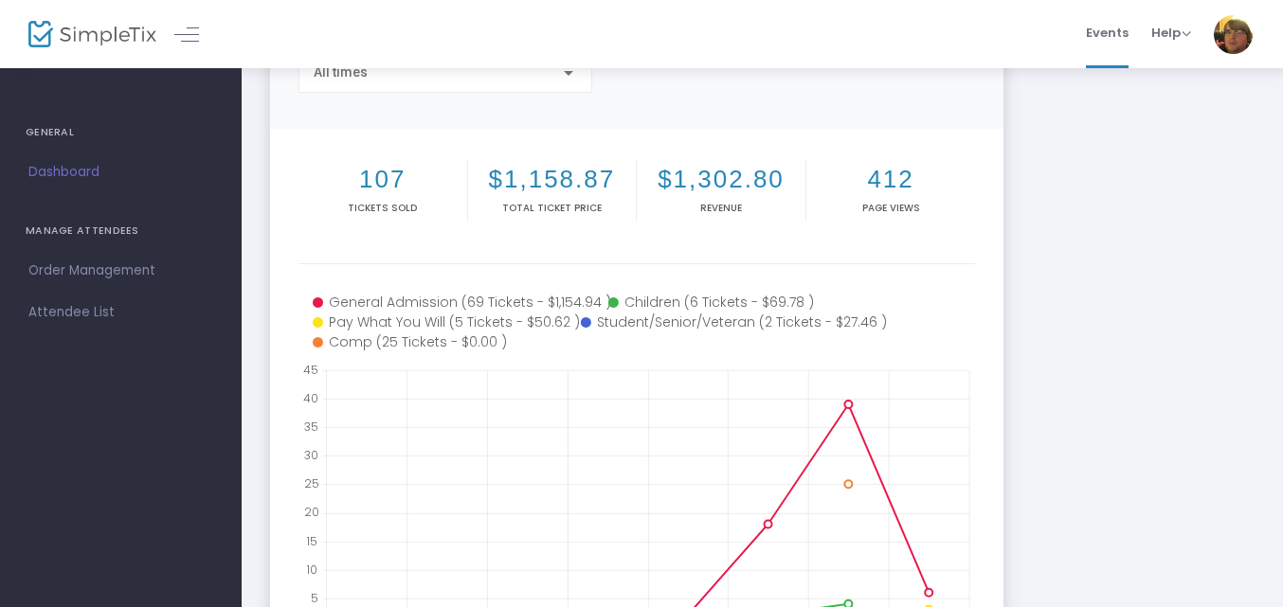
scroll to position [342, 0]
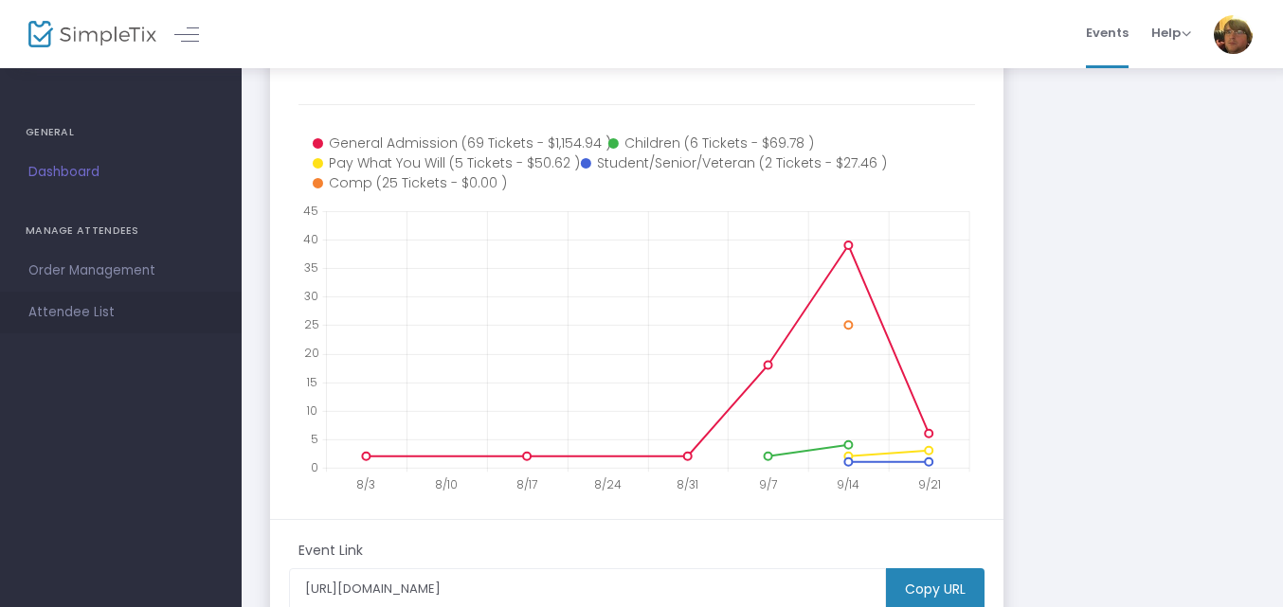
click at [106, 318] on span "Attendee List" at bounding box center [120, 312] width 185 height 25
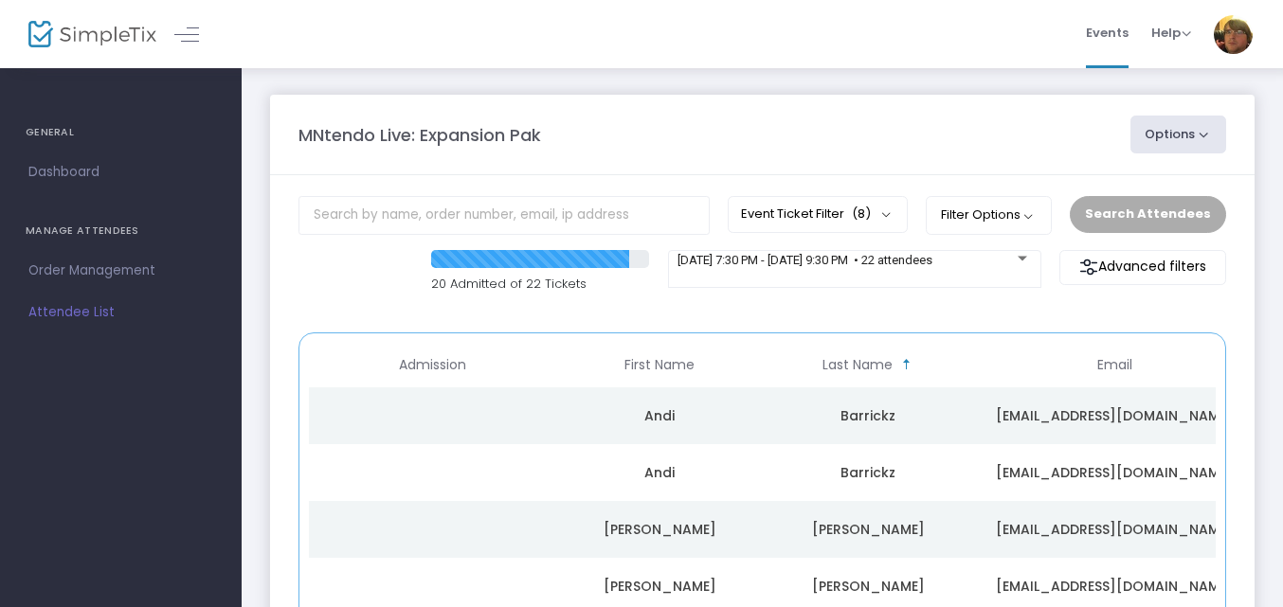
click at [82, 181] on span "Dashboard" at bounding box center [120, 172] width 185 height 25
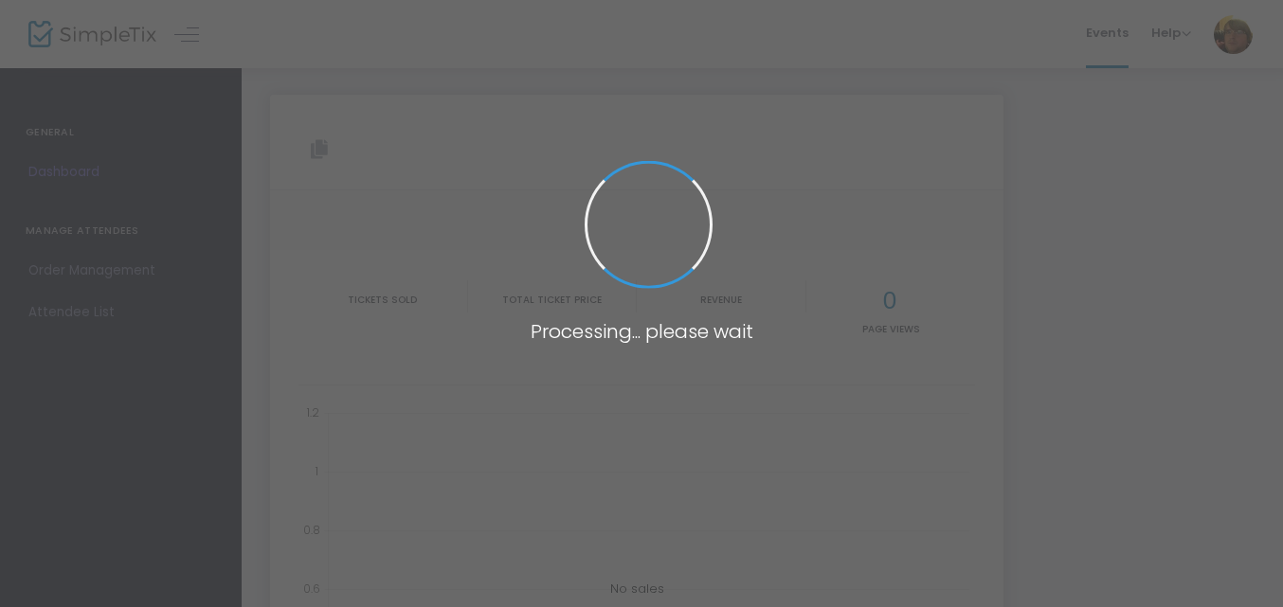
type input "https://www.simpletix.com/e/mntendo-live-expansion-pak-tickets-226274"
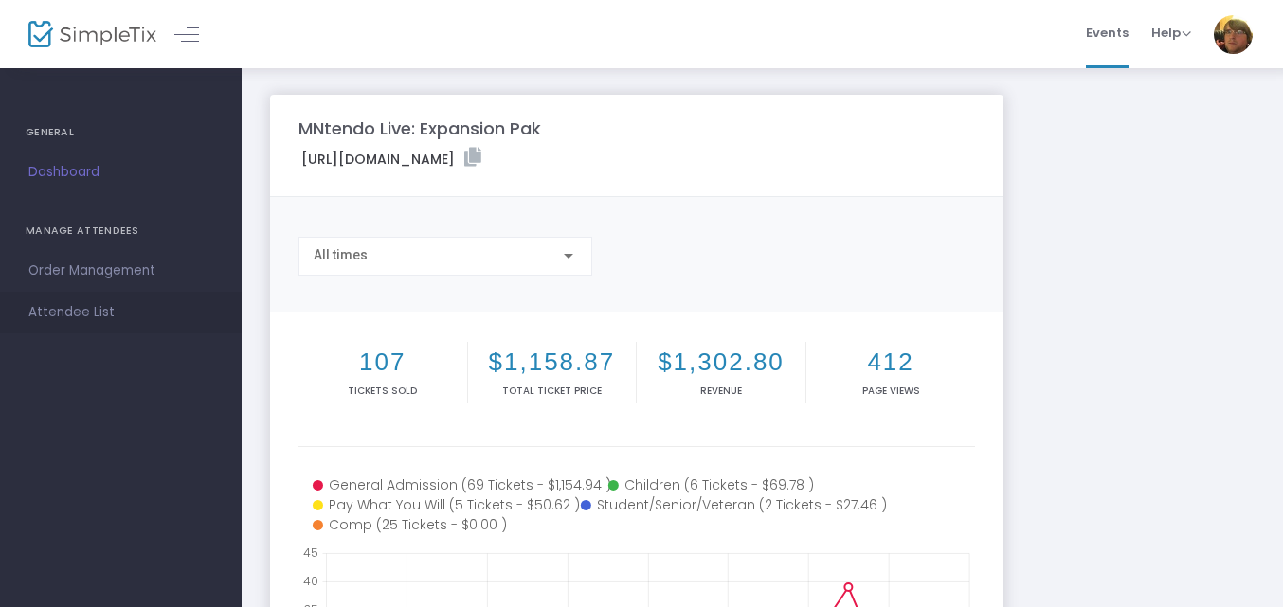
click at [136, 303] on span "Attendee List" at bounding box center [120, 312] width 185 height 25
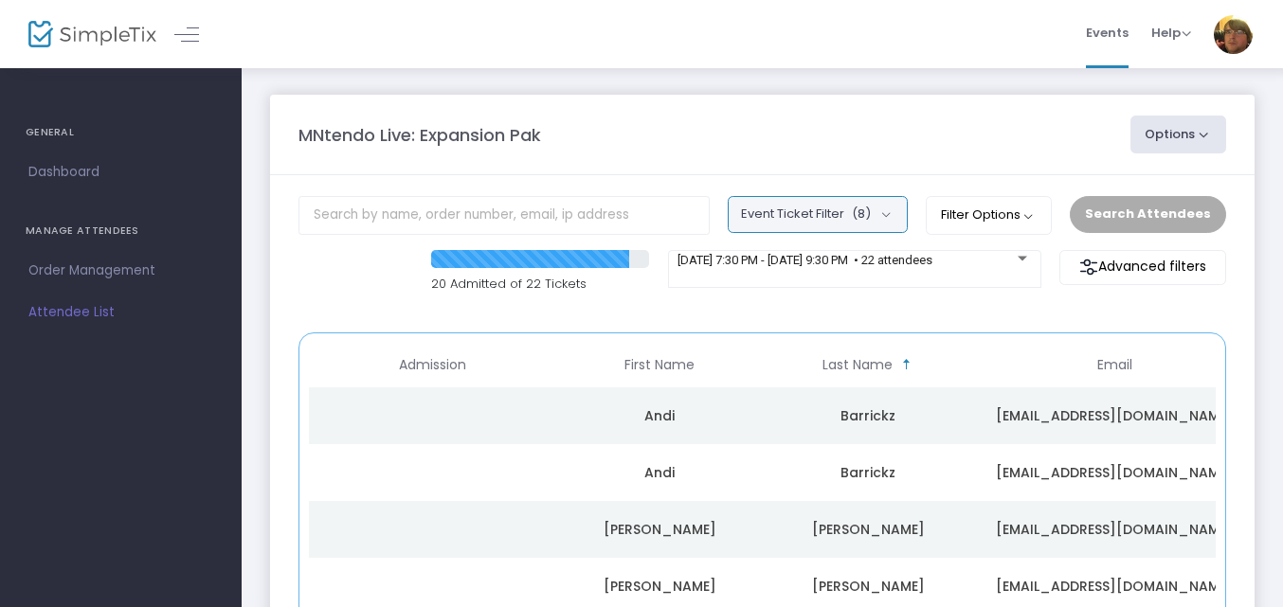
click at [887, 207] on button "Event Ticket Filter (8)" at bounding box center [818, 214] width 180 height 36
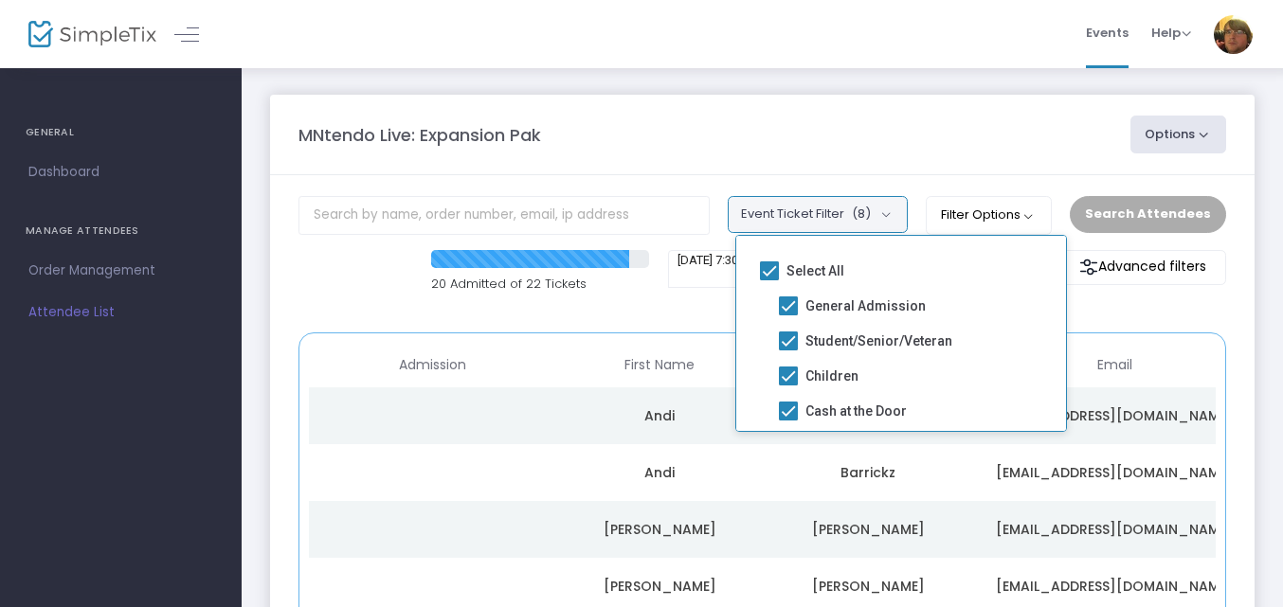
click at [886, 210] on button "Event Ticket Filter (8)" at bounding box center [818, 214] width 180 height 36
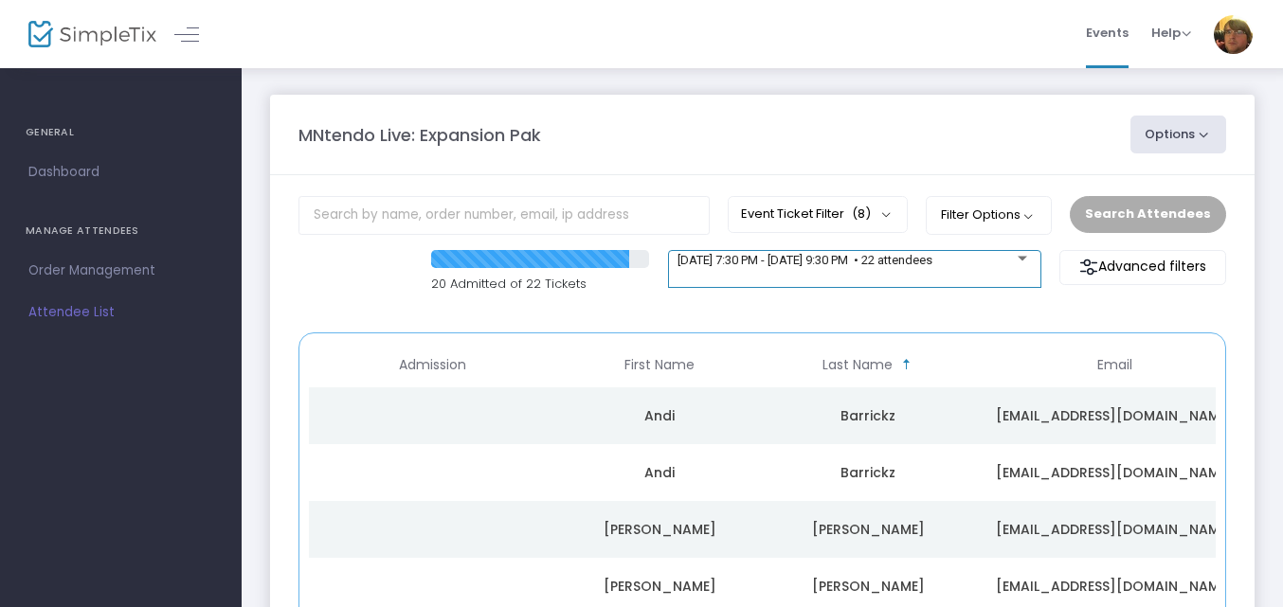
click at [932, 262] on span "9/19/2025 @ 7:30 PM - 9/19/2025 @ 9:30 PM • 22 attendees" at bounding box center [805, 260] width 255 height 14
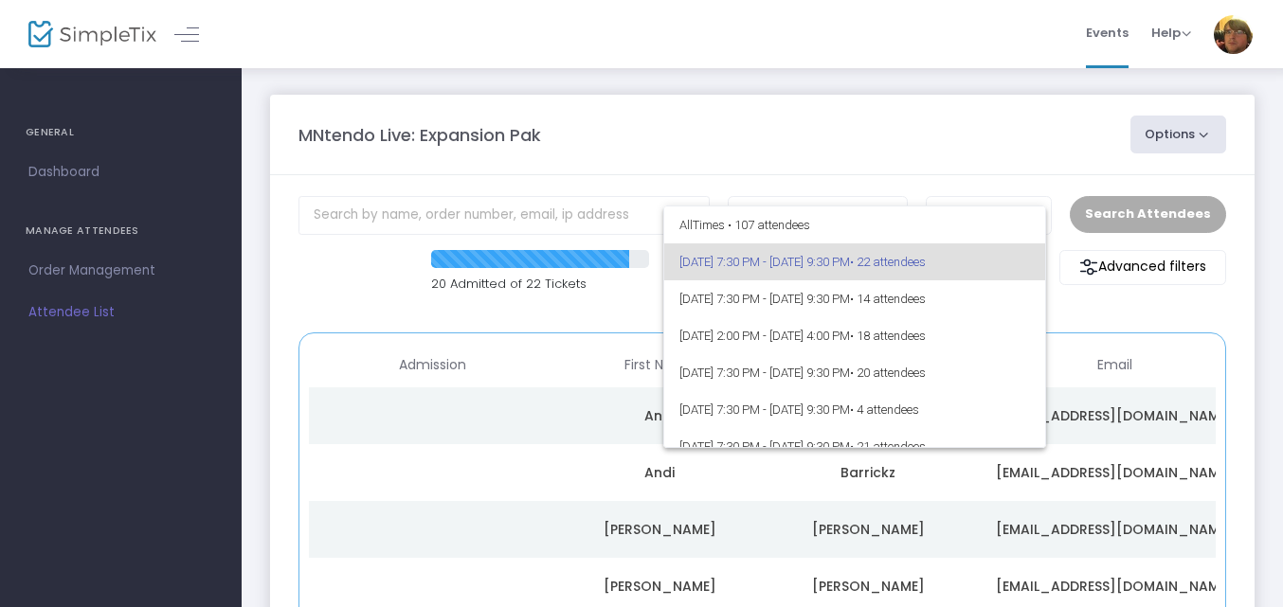
click at [971, 118] on div at bounding box center [641, 303] width 1283 height 607
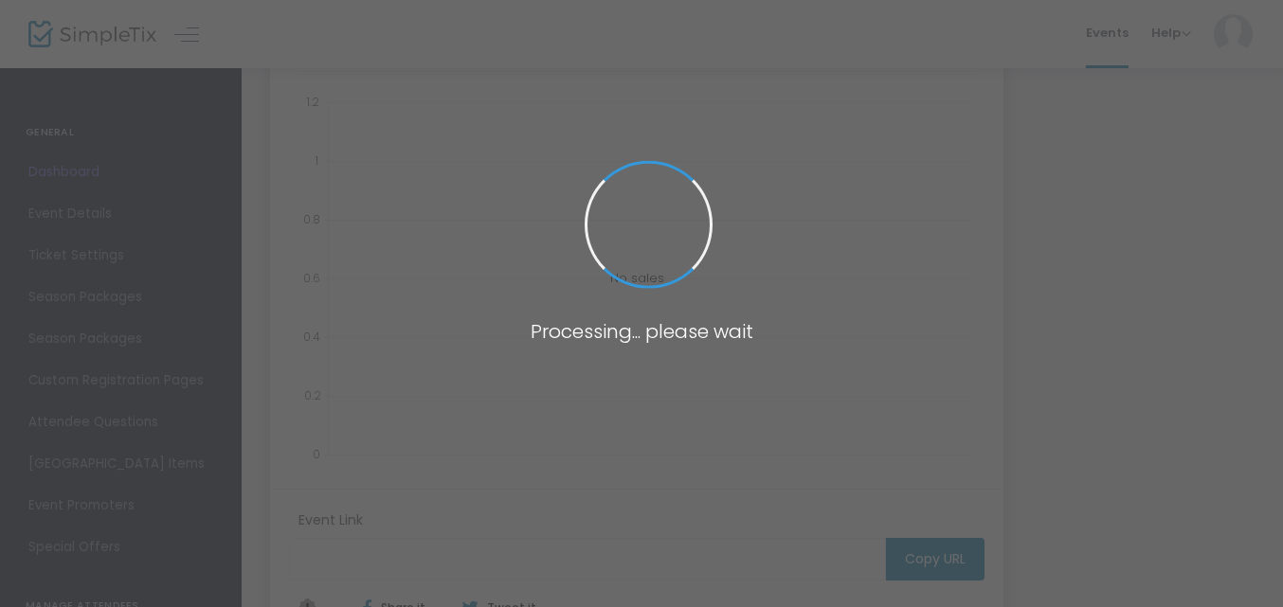
type input "[URL][DOMAIN_NAME]"
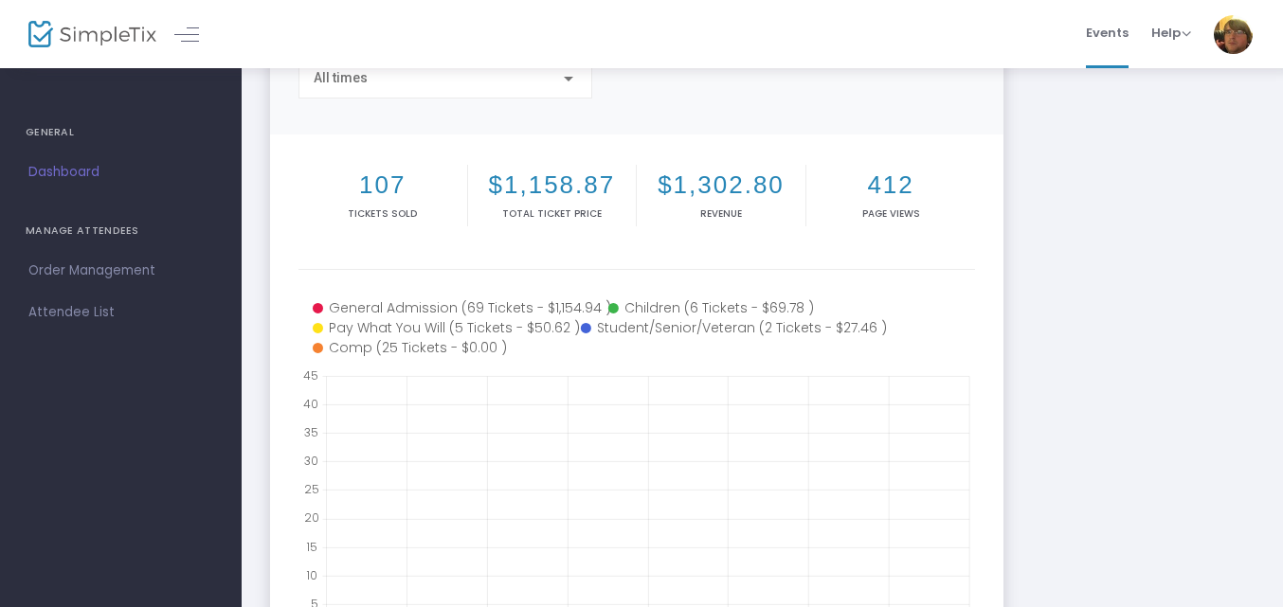
scroll to position [157, 0]
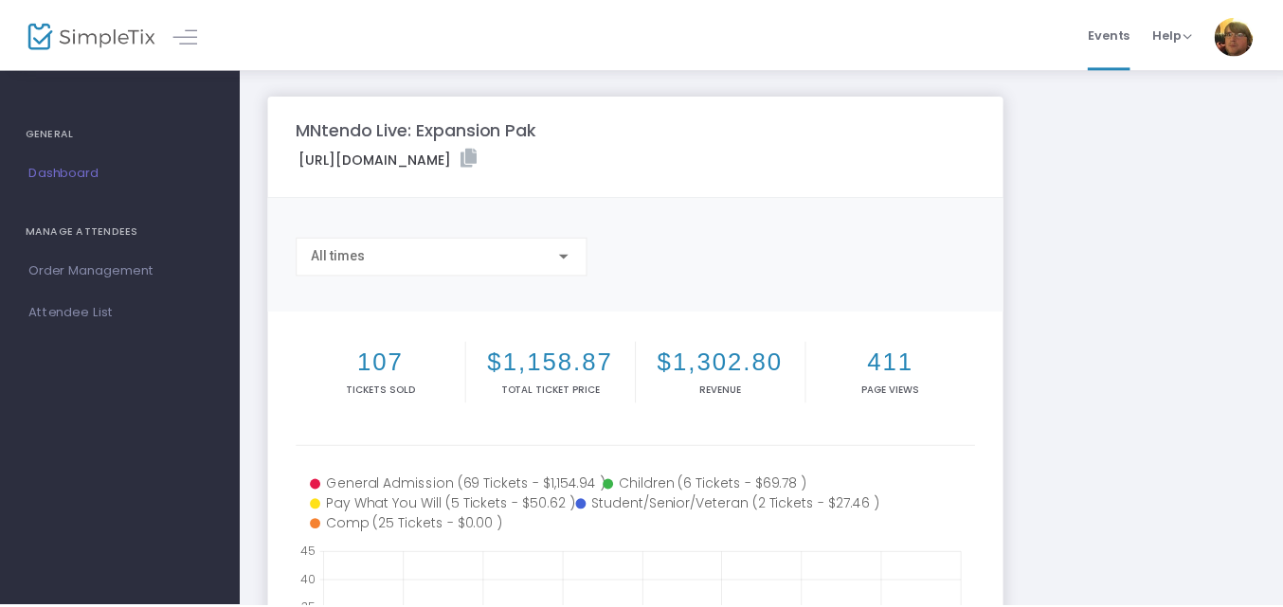
scroll to position [148, 0]
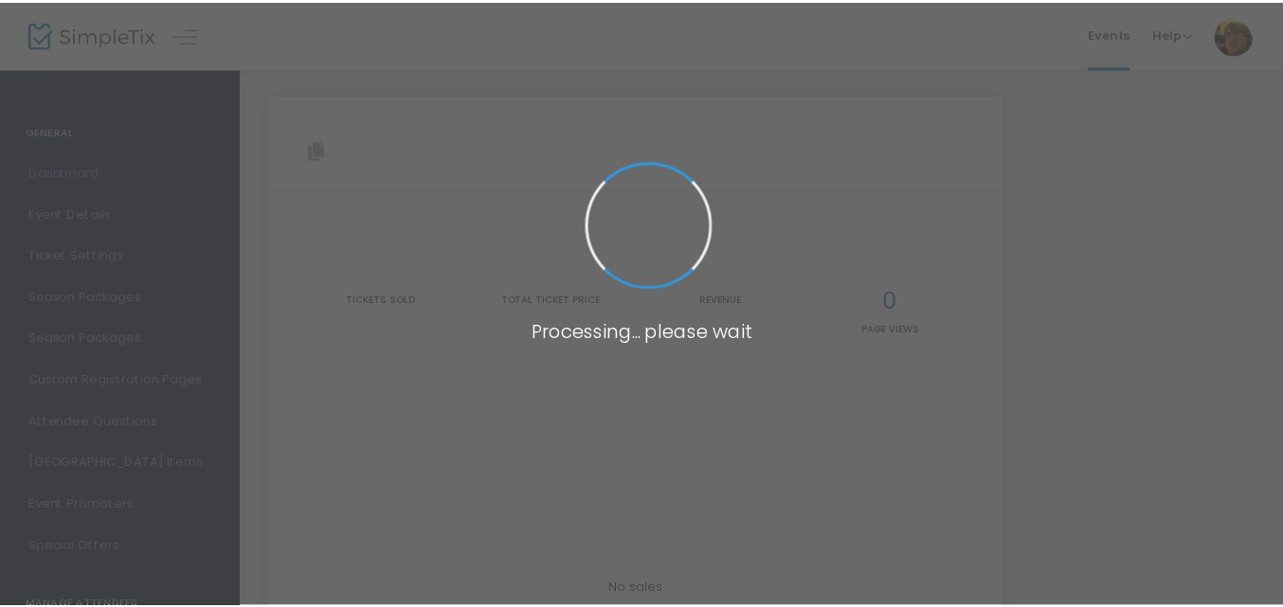
scroll to position [138, 0]
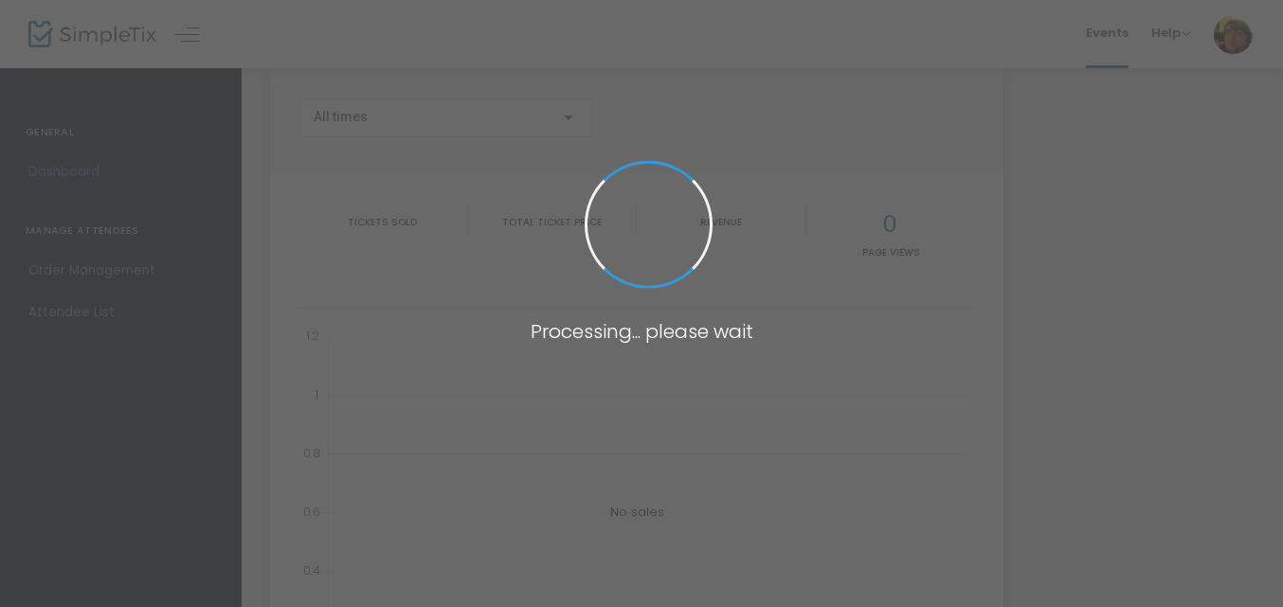
type input "[URL][DOMAIN_NAME]"
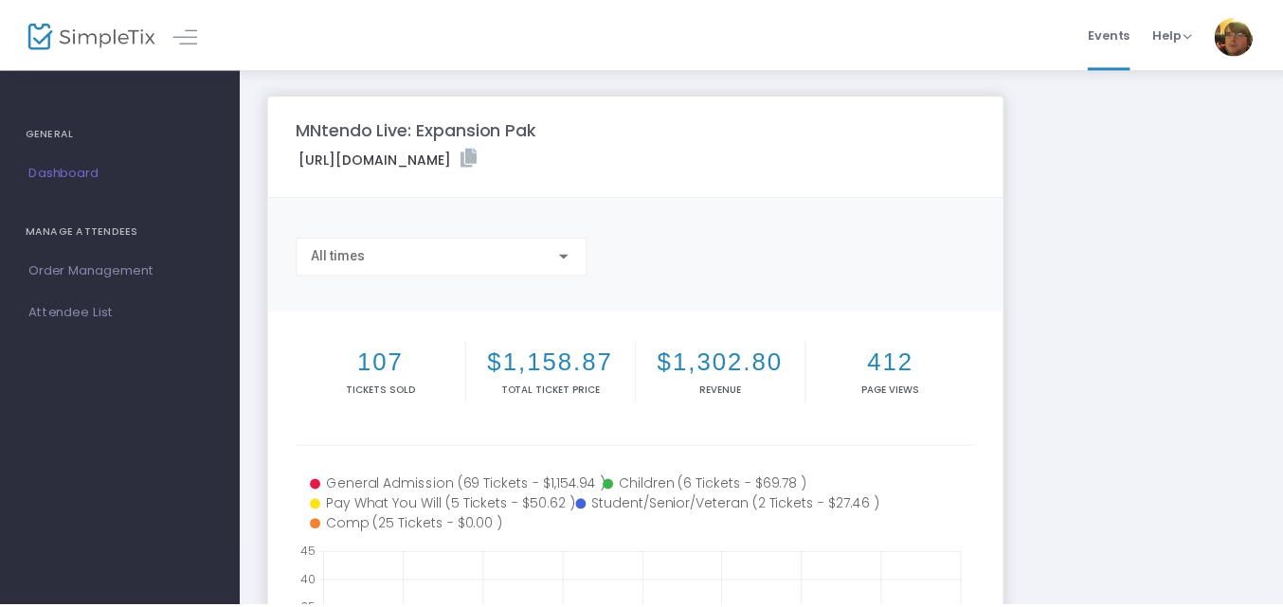
scroll to position [151, 0]
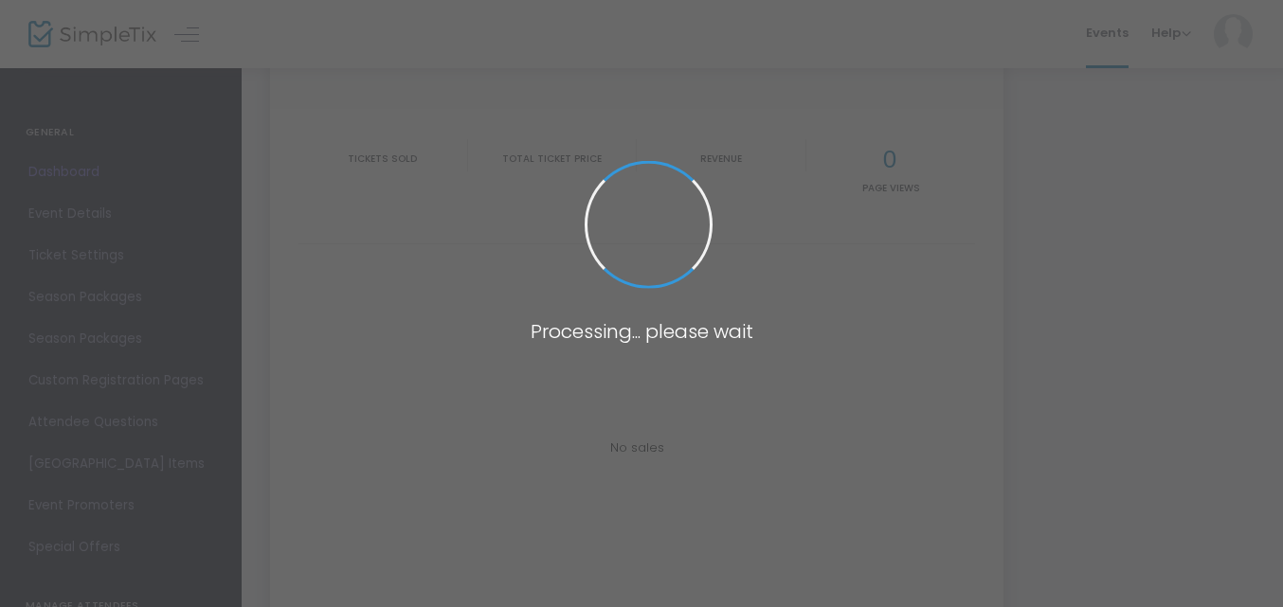
type input "[URL][DOMAIN_NAME]"
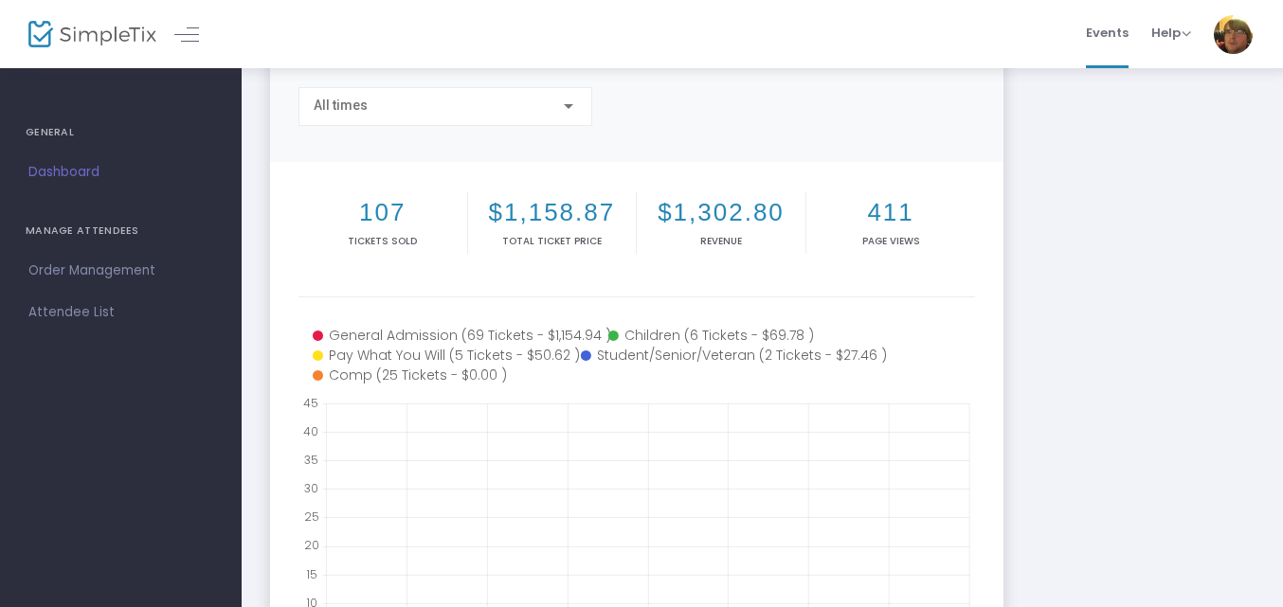
scroll to position [151, 0]
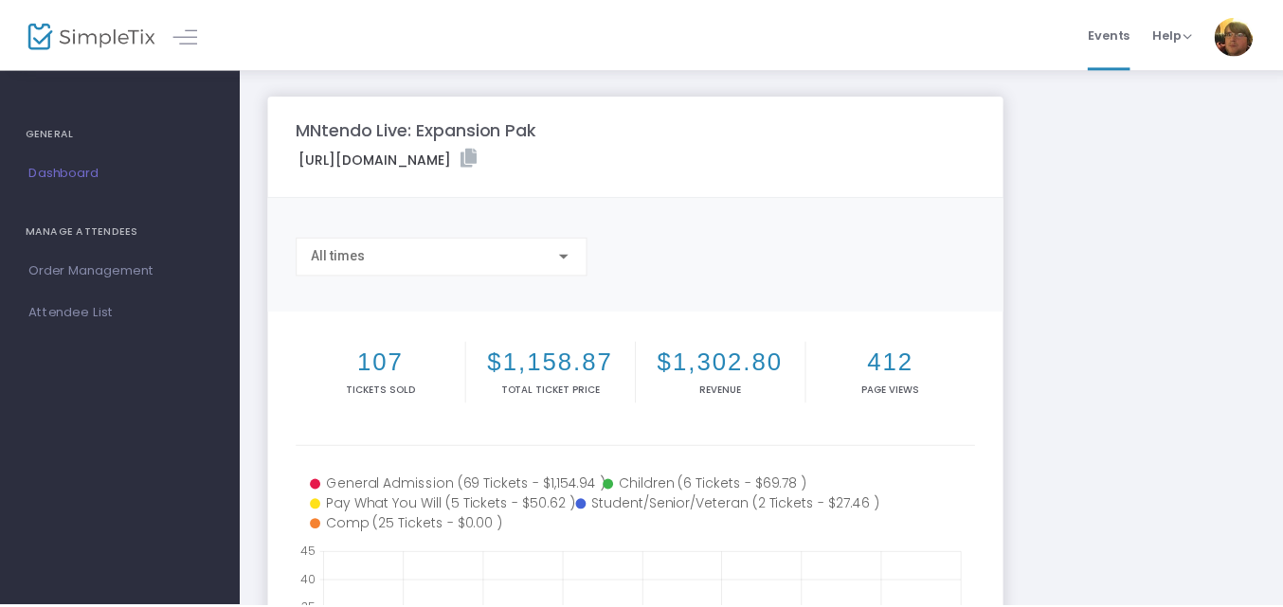
scroll to position [151, 0]
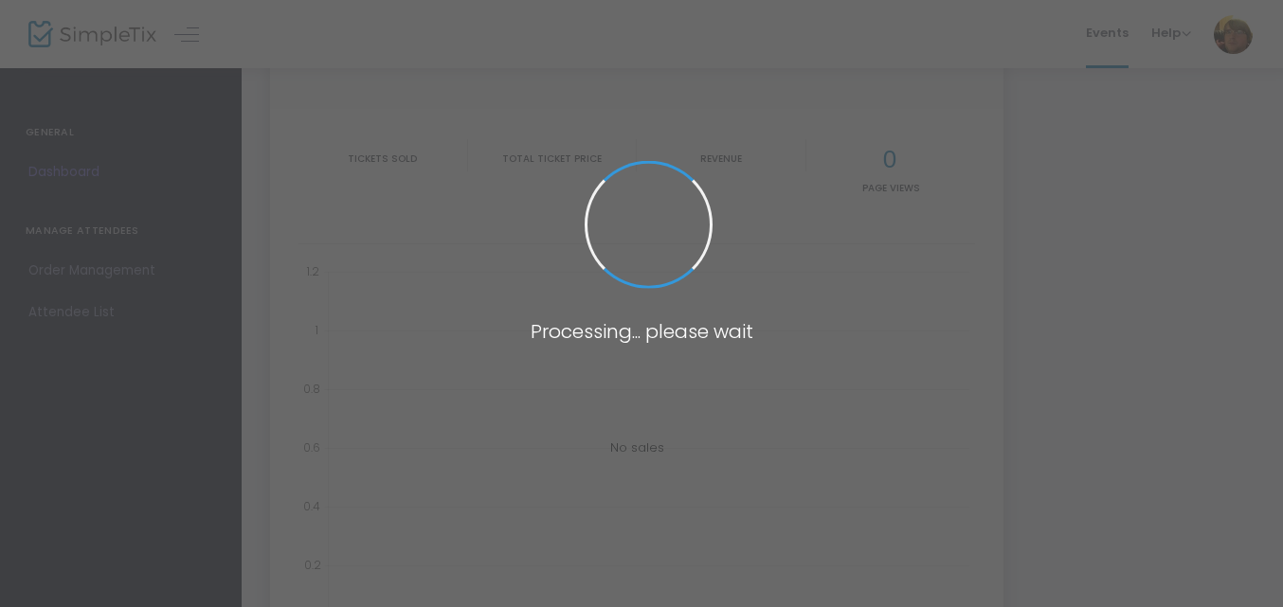
type input "[URL][DOMAIN_NAME]"
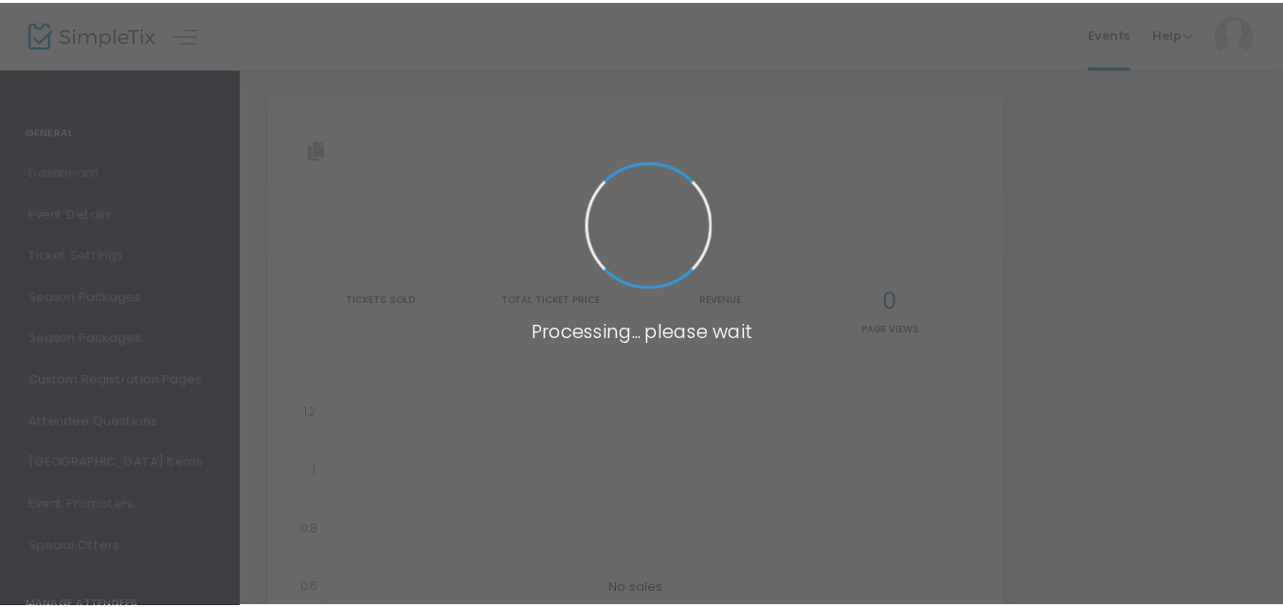
scroll to position [134, 0]
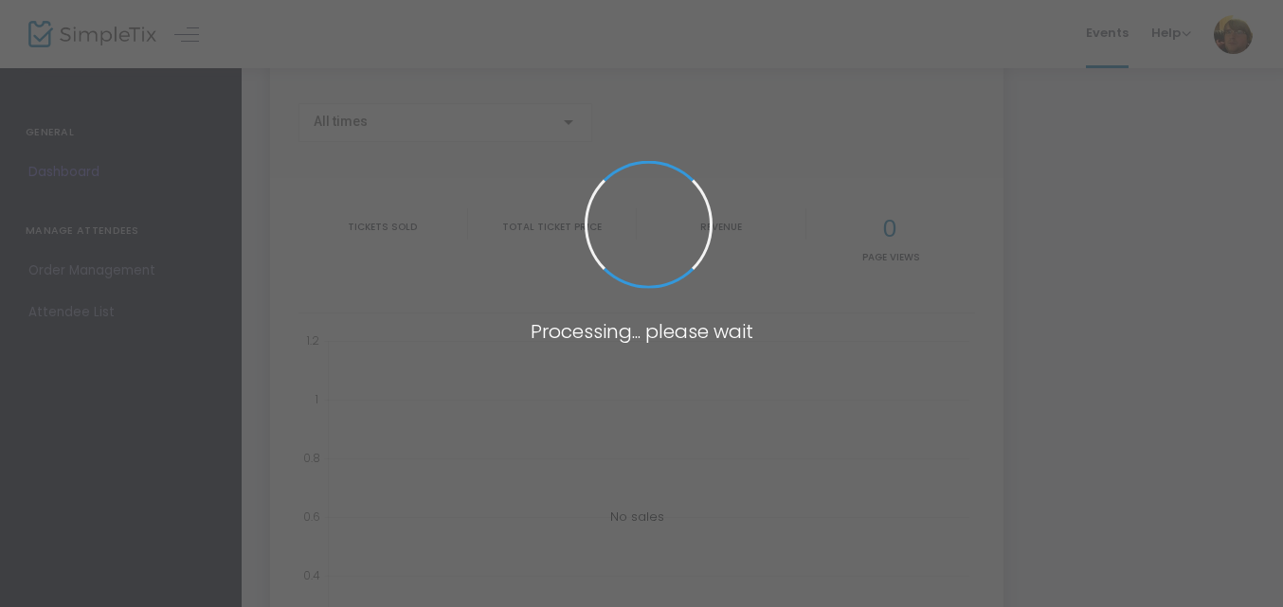
type input "[URL][DOMAIN_NAME]"
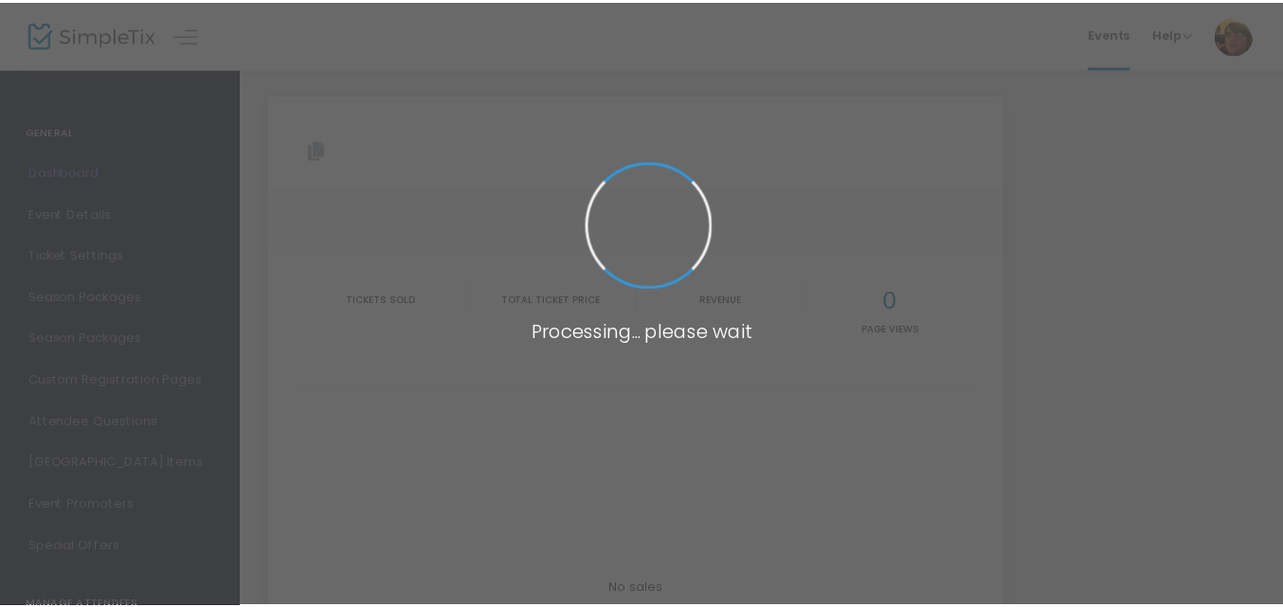
scroll to position [146, 0]
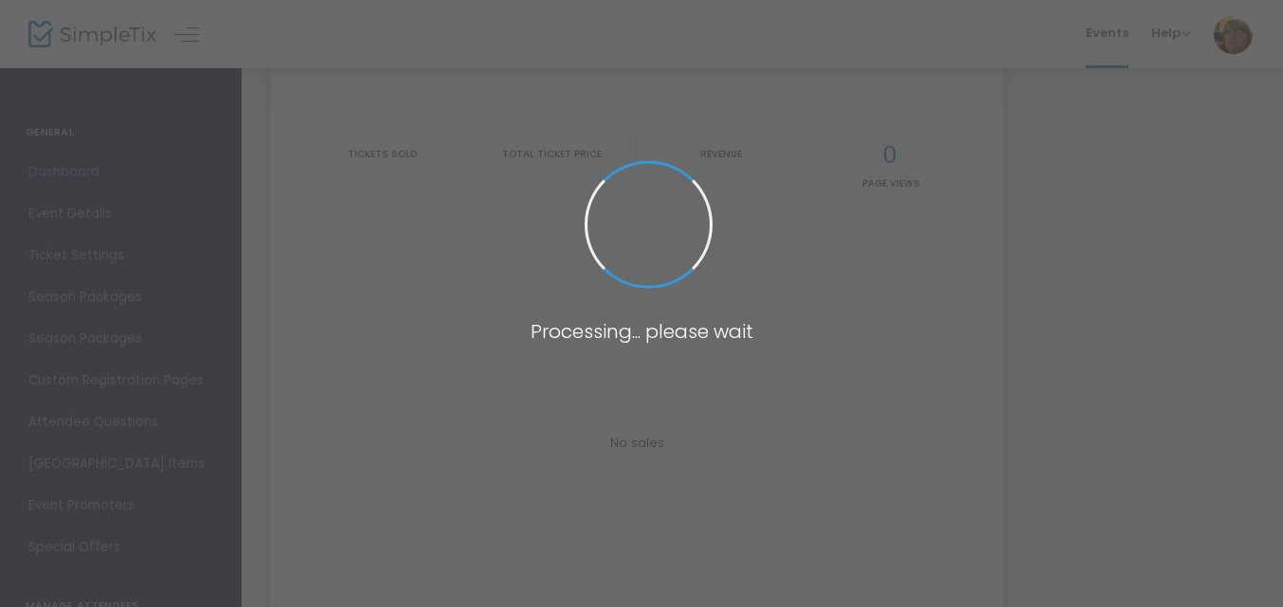
type input "[URL][DOMAIN_NAME]"
